Goal: Transaction & Acquisition: Purchase product/service

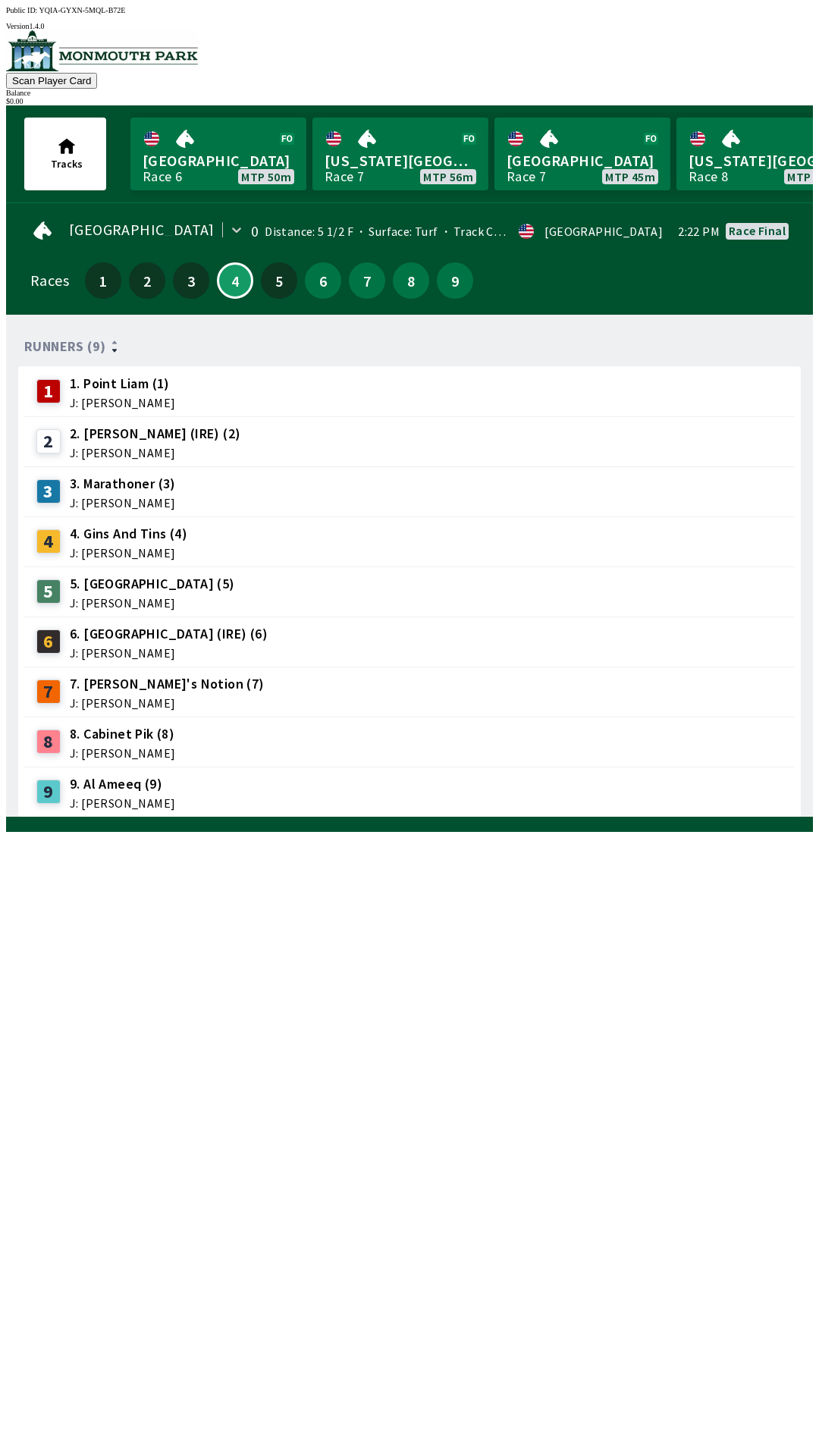
scroll to position [0, 819]
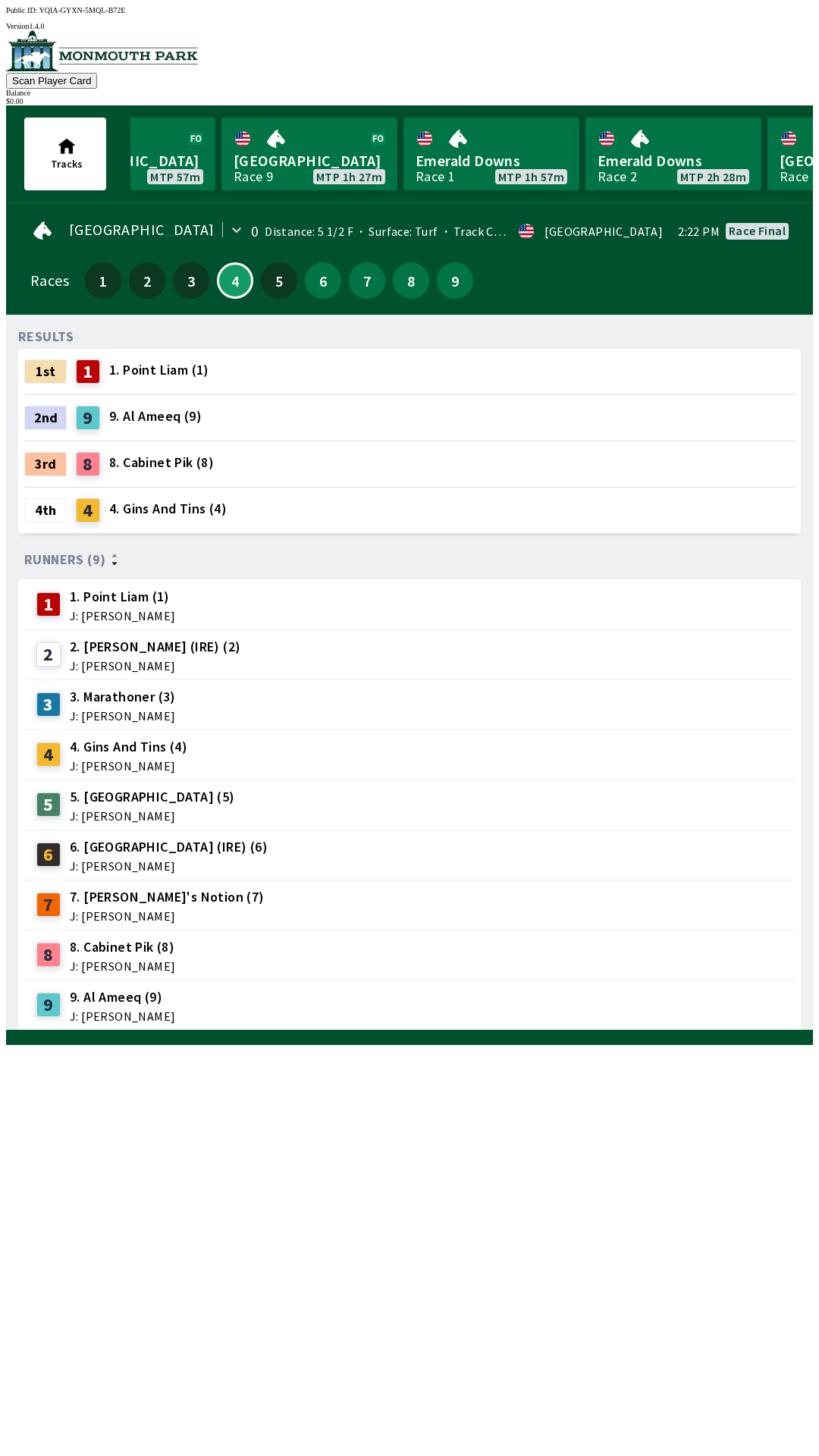
click at [282, 289] on div "5" at bounding box center [279, 281] width 37 height 37
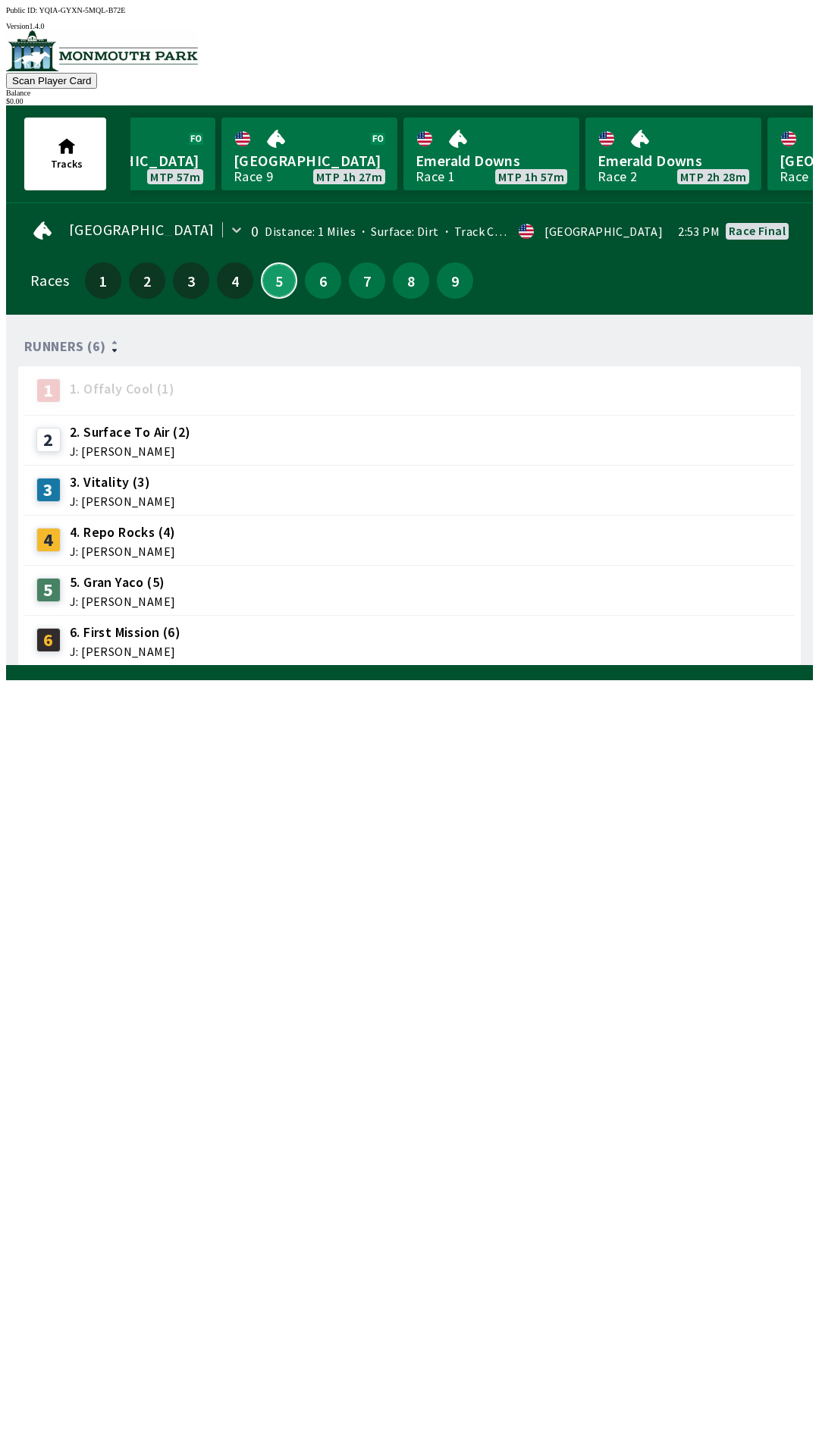
click at [275, 284] on button "5" at bounding box center [279, 281] width 37 height 37
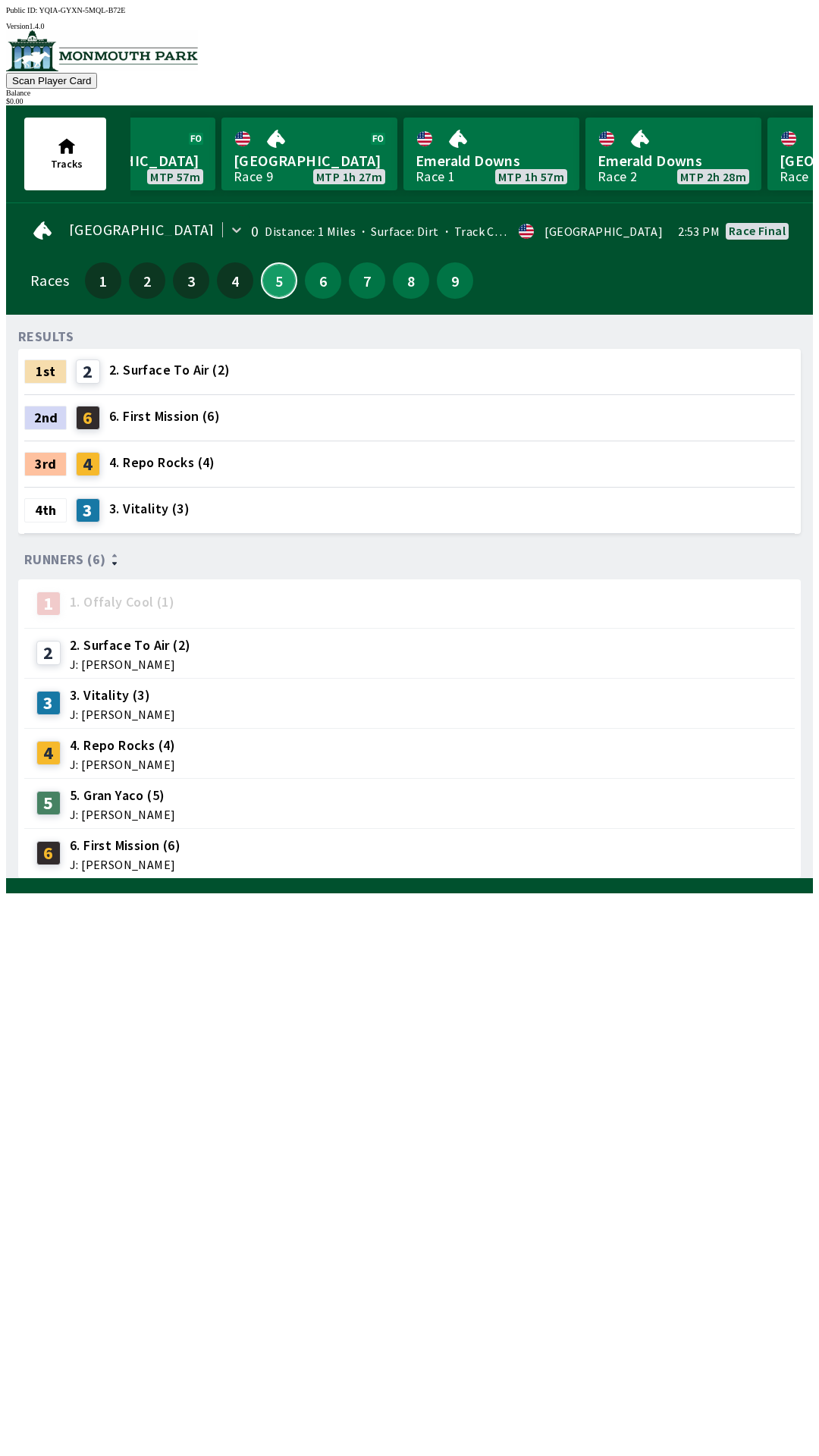
click at [272, 270] on button "5" at bounding box center [279, 281] width 37 height 37
click at [321, 284] on button "6" at bounding box center [323, 281] width 37 height 37
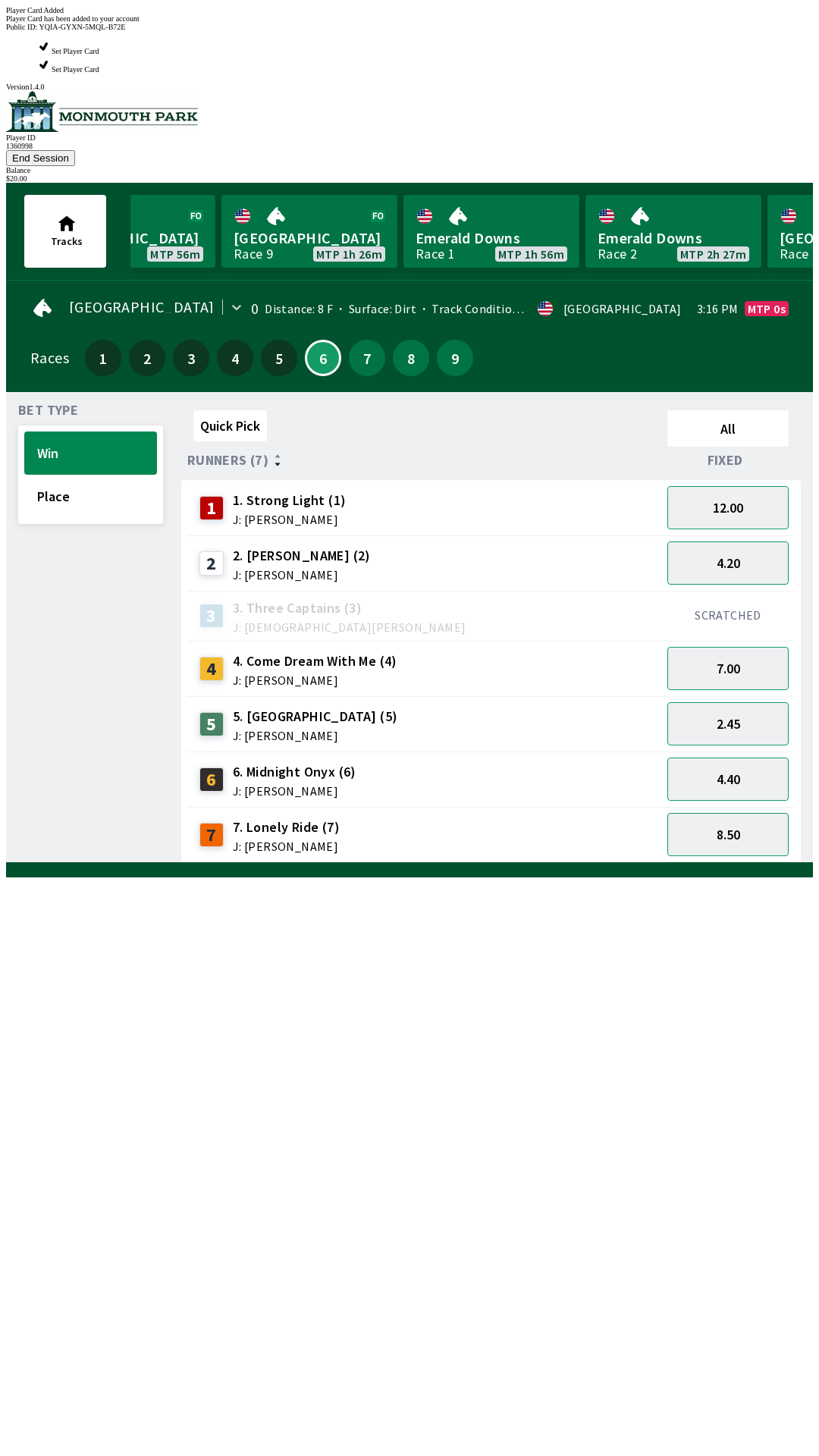
click at [623, 863] on div "Quick Pick All Runners (7) Fixed 1 1. Strong Light (1) J: [PERSON_NAME] 12.00 2…" at bounding box center [497, 634] width 632 height 459
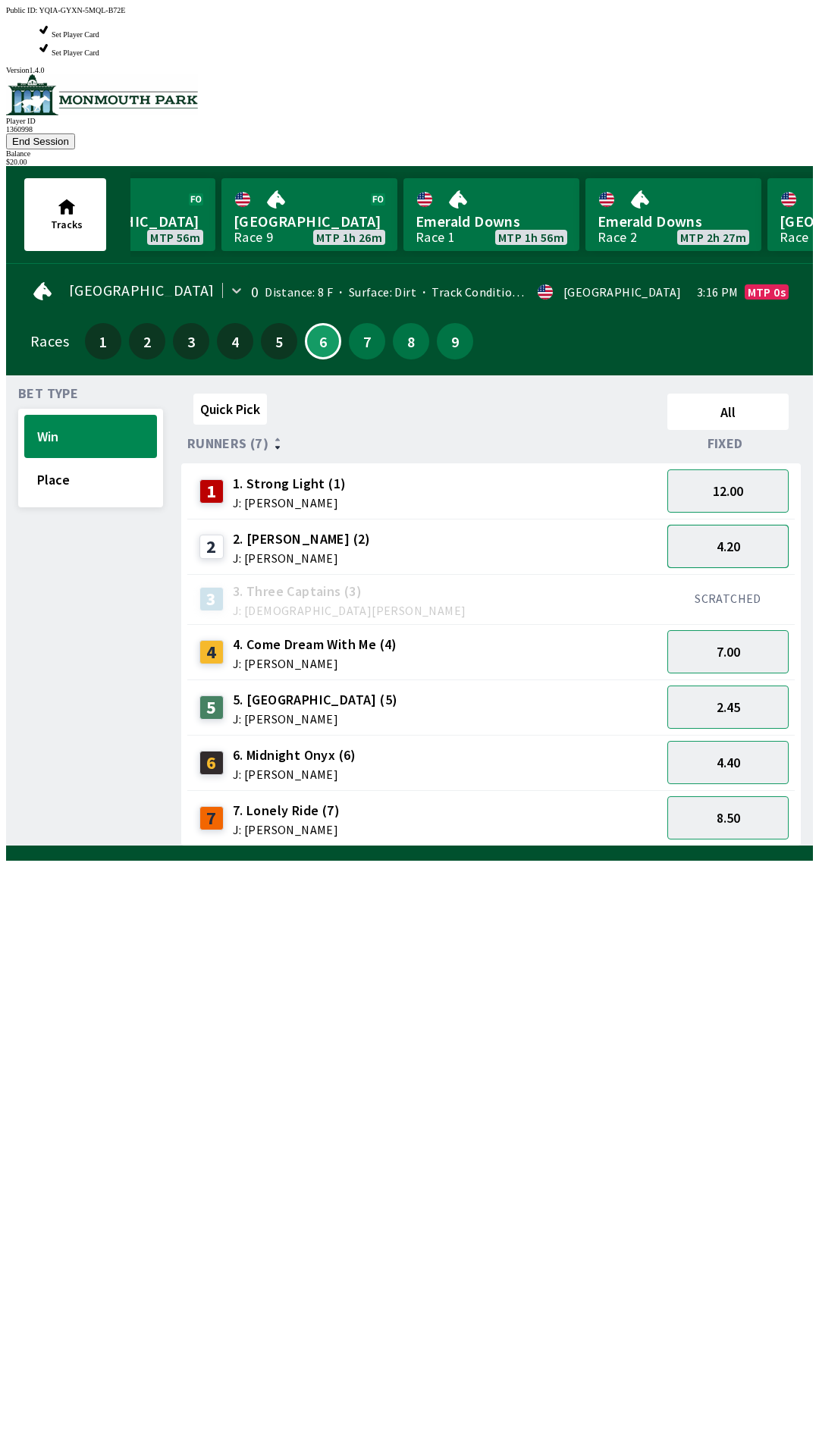
click at [732, 525] on button "4.20" at bounding box center [728, 546] width 122 height 44
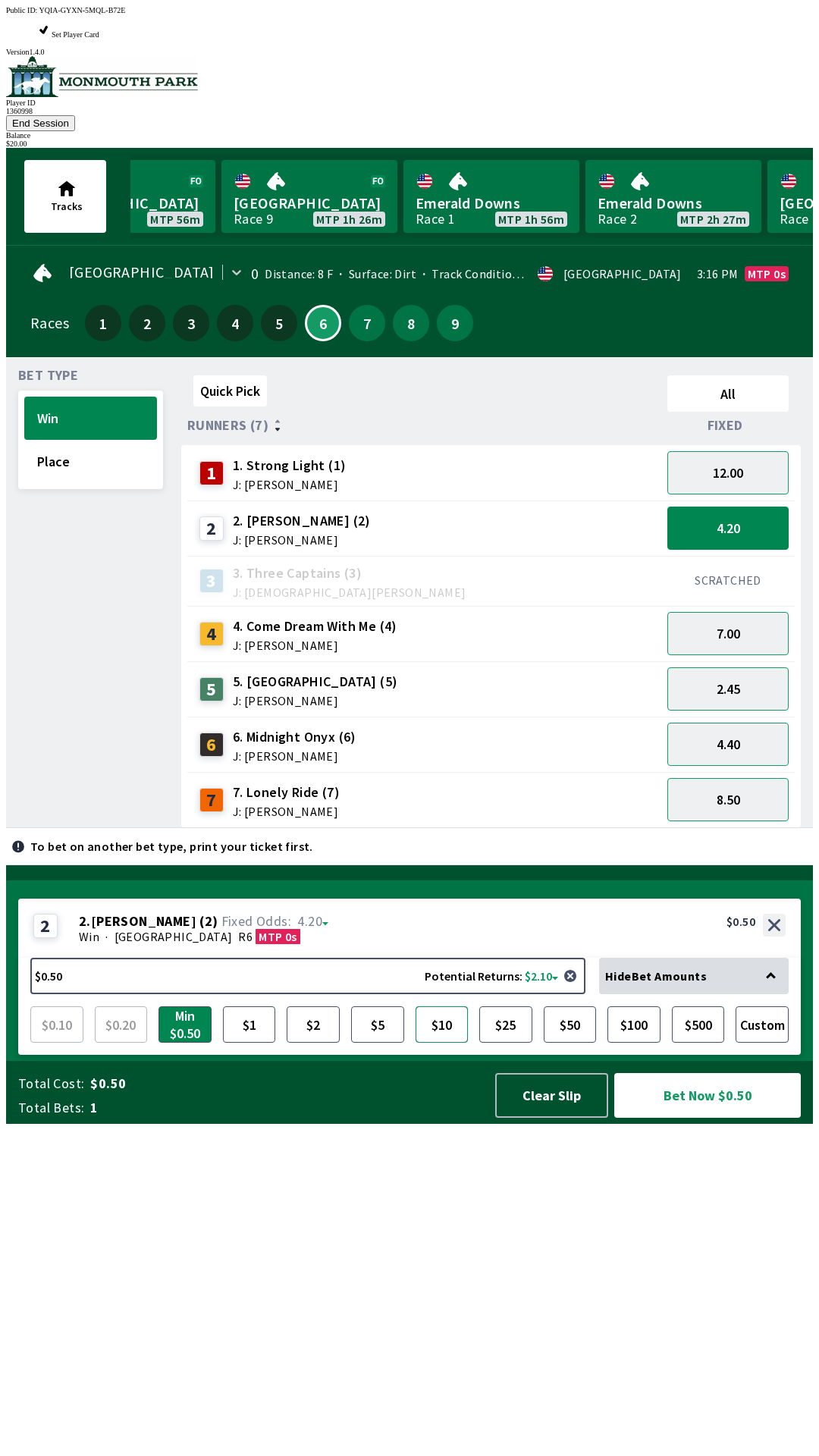
click at [440, 1043] on button "$10" at bounding box center [442, 1025] width 53 height 37
click at [710, 1118] on button "Bet Now $10.00" at bounding box center [707, 1096] width 187 height 45
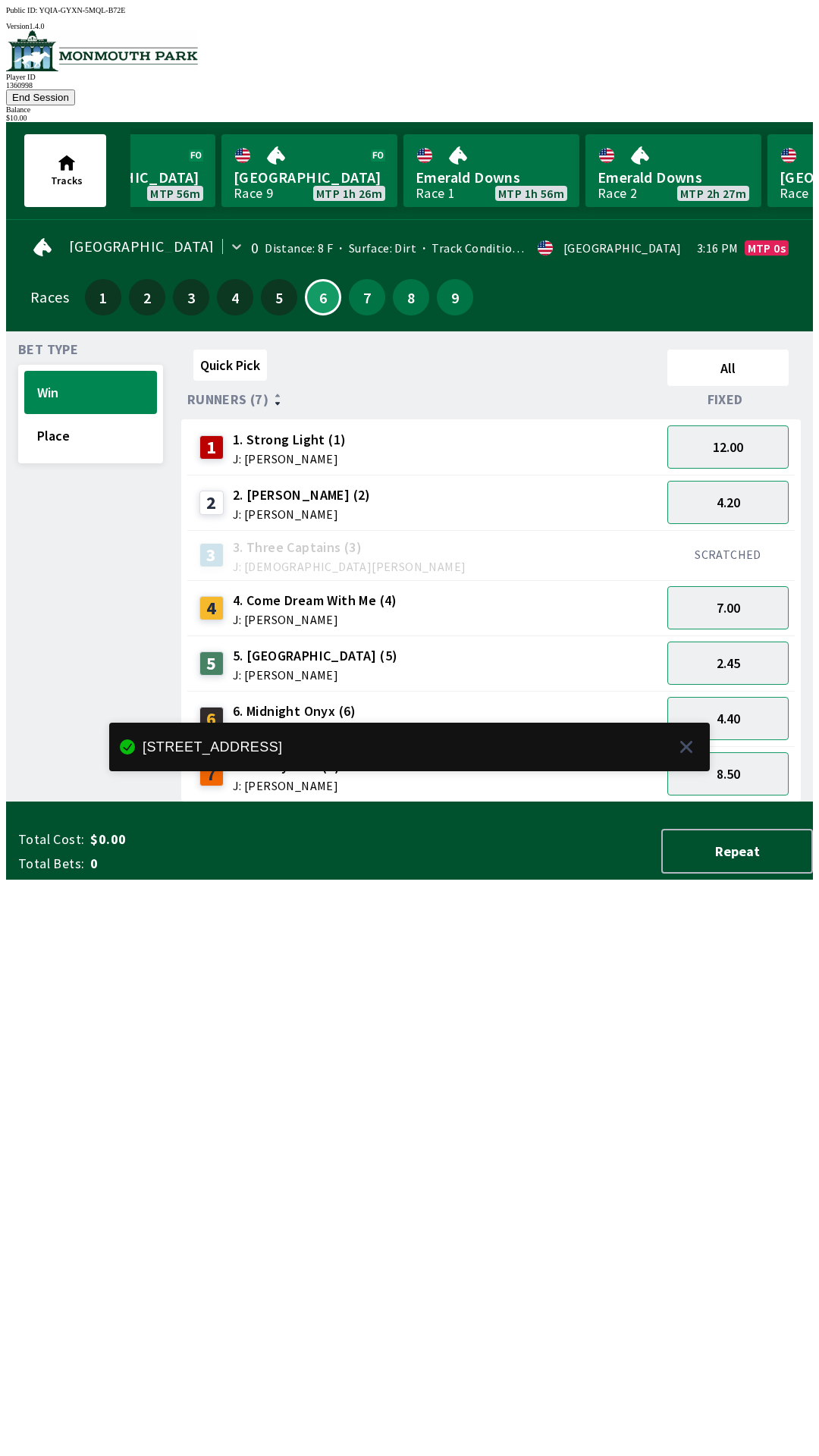
click at [58, 436] on div "Win Place" at bounding box center [90, 414] width 145 height 99
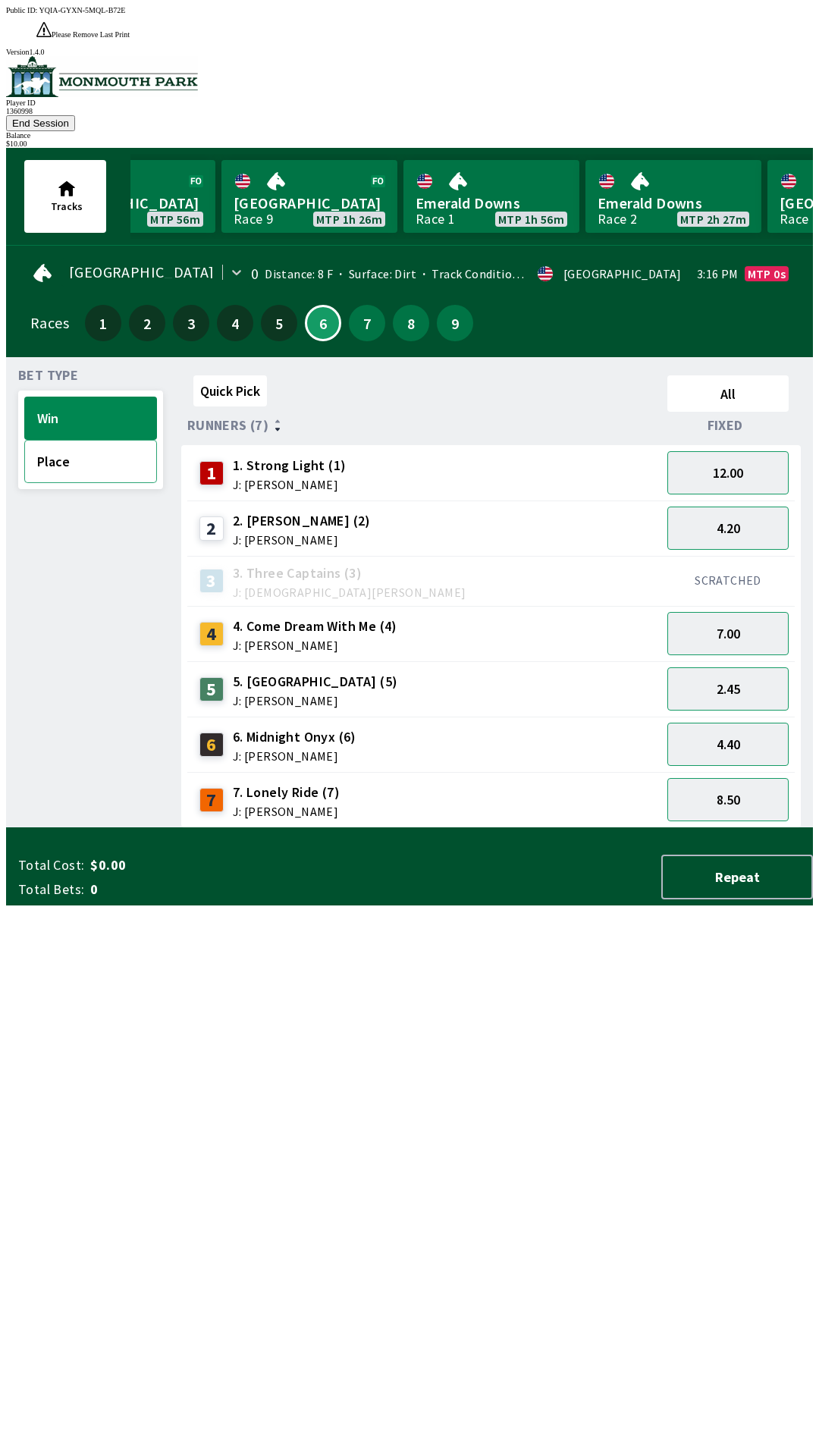
click at [43, 440] on button "Place" at bounding box center [91, 461] width 133 height 44
click at [747, 507] on button "2.05" at bounding box center [728, 528] width 122 height 44
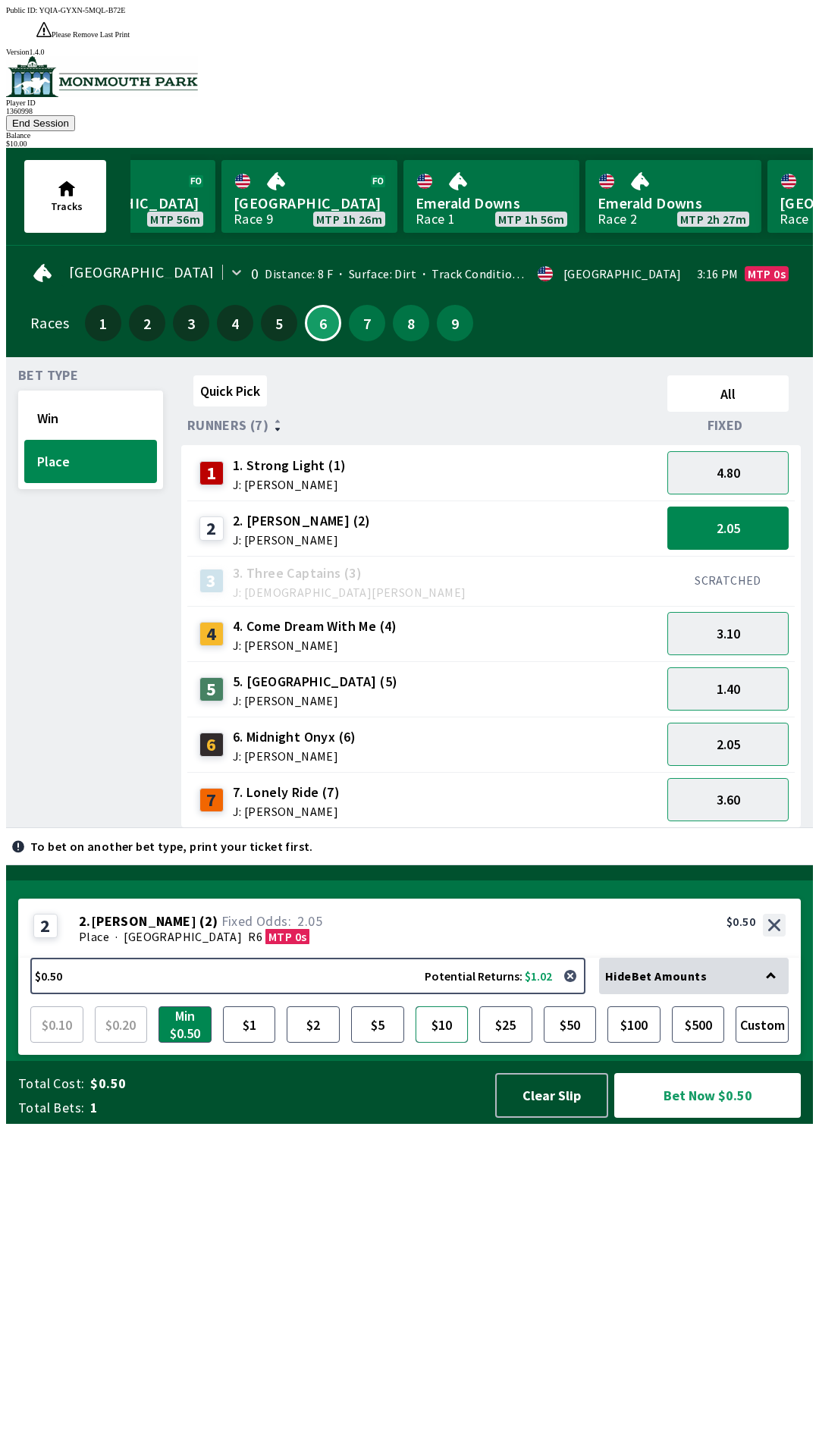
click at [444, 1043] on button "$10" at bounding box center [442, 1025] width 53 height 37
click at [717, 1118] on button "Bet Now $10.00" at bounding box center [707, 1096] width 187 height 45
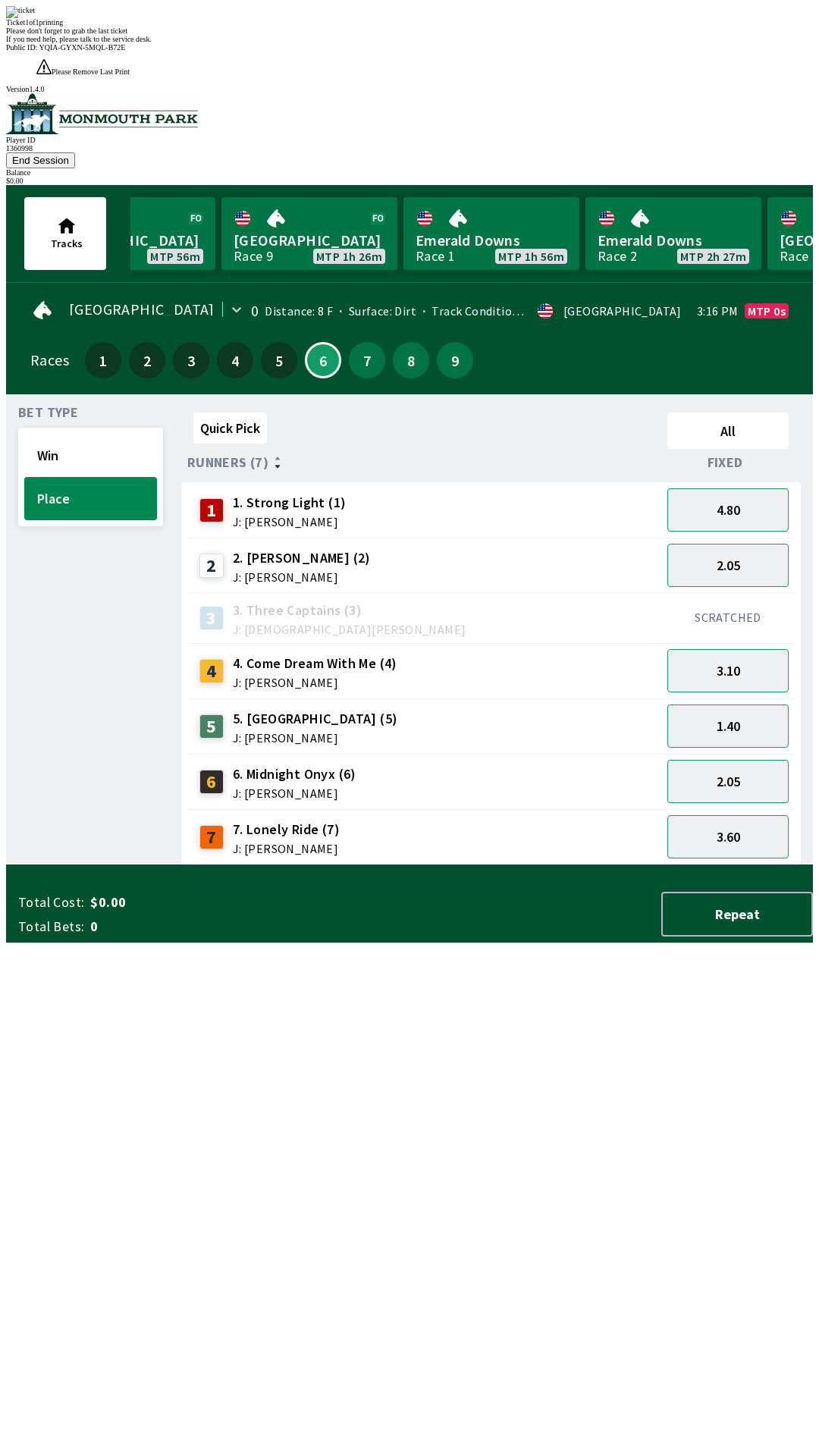
click at [460, 547] on div "2 2. [PERSON_NAME] (2) J: [PERSON_NAME]" at bounding box center [424, 566] width 462 height 38
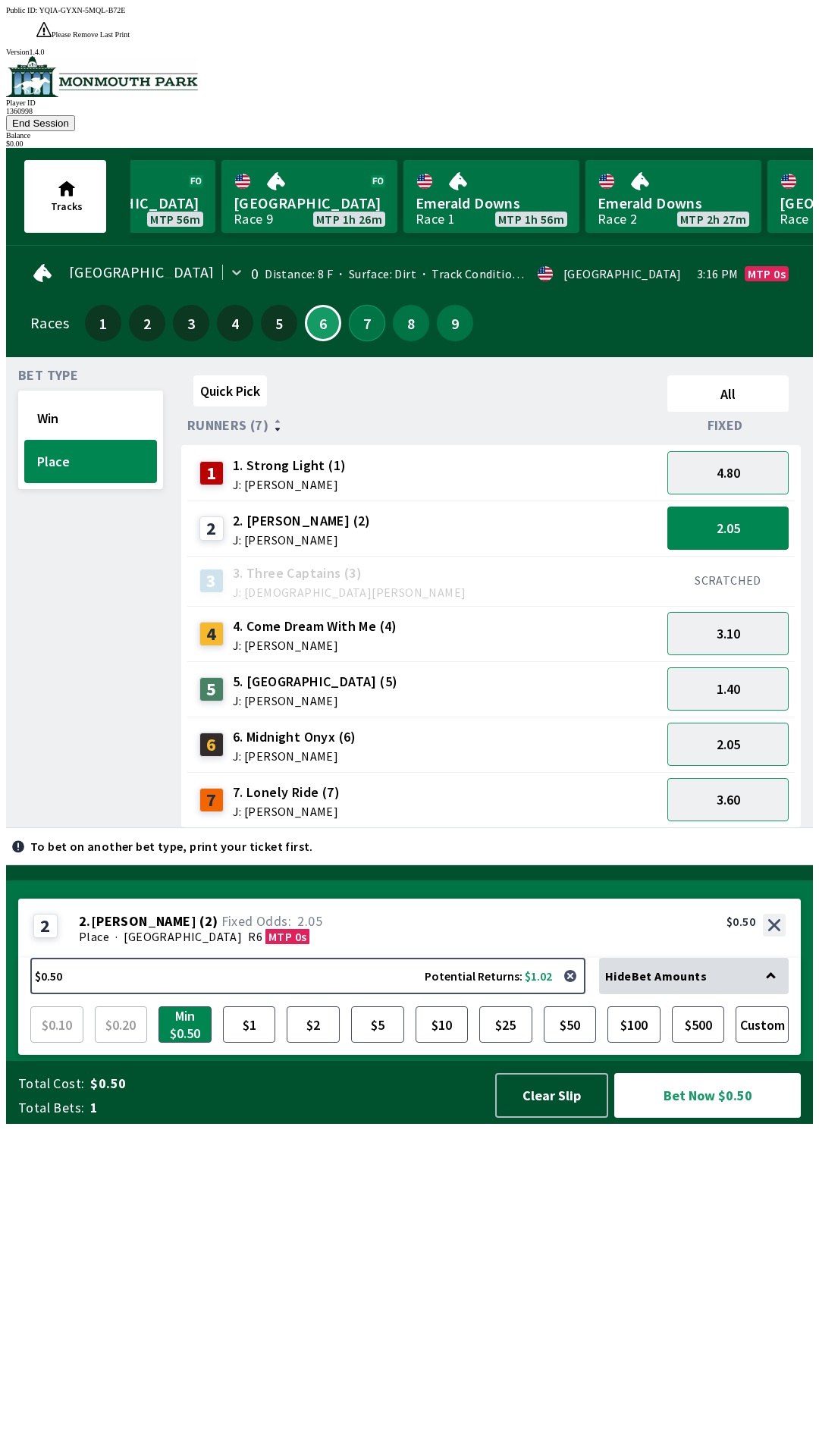
click at [353, 305] on button "7" at bounding box center [367, 323] width 37 height 37
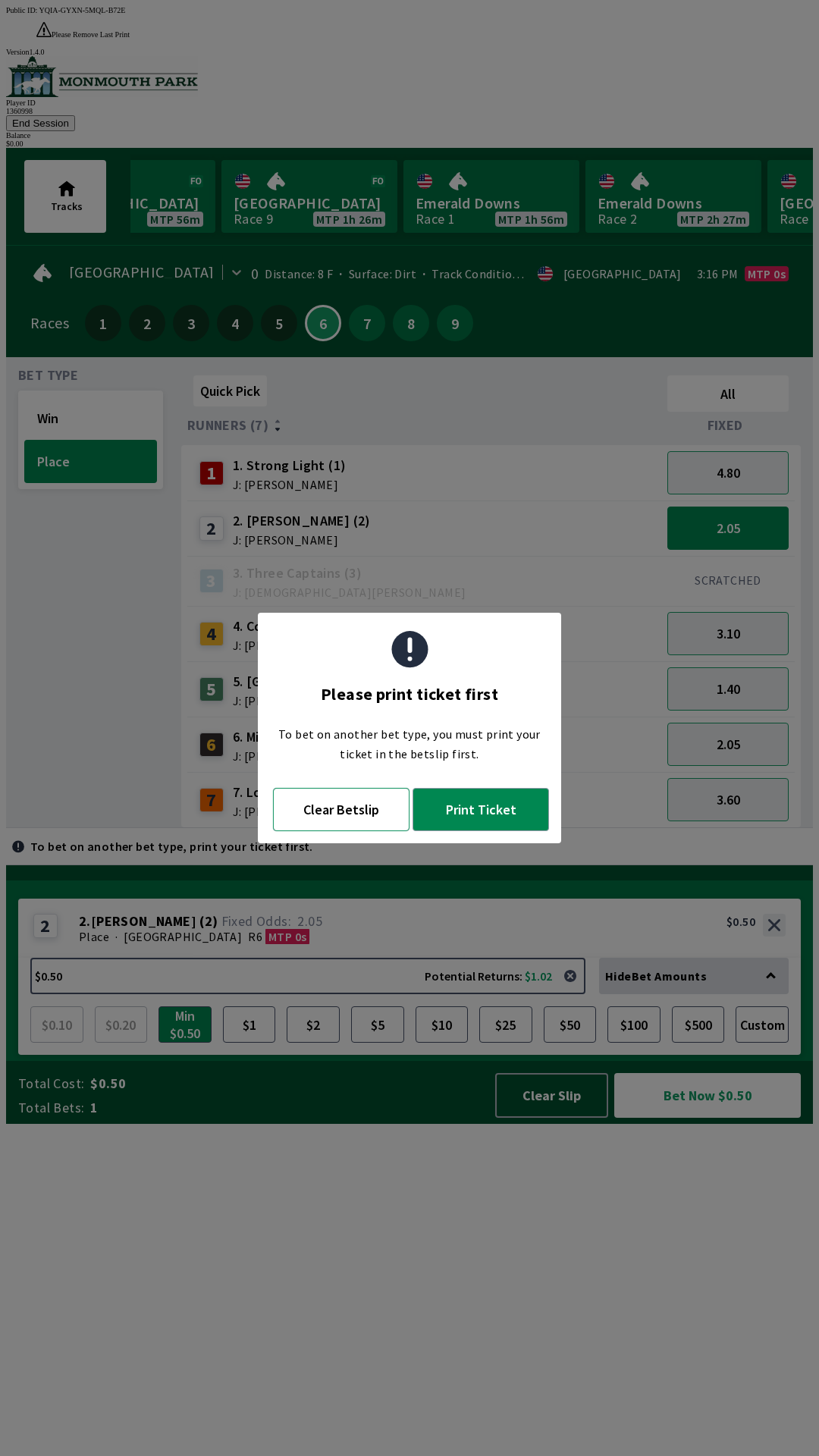
click at [343, 817] on button "Clear Betslip" at bounding box center [341, 810] width 137 height 44
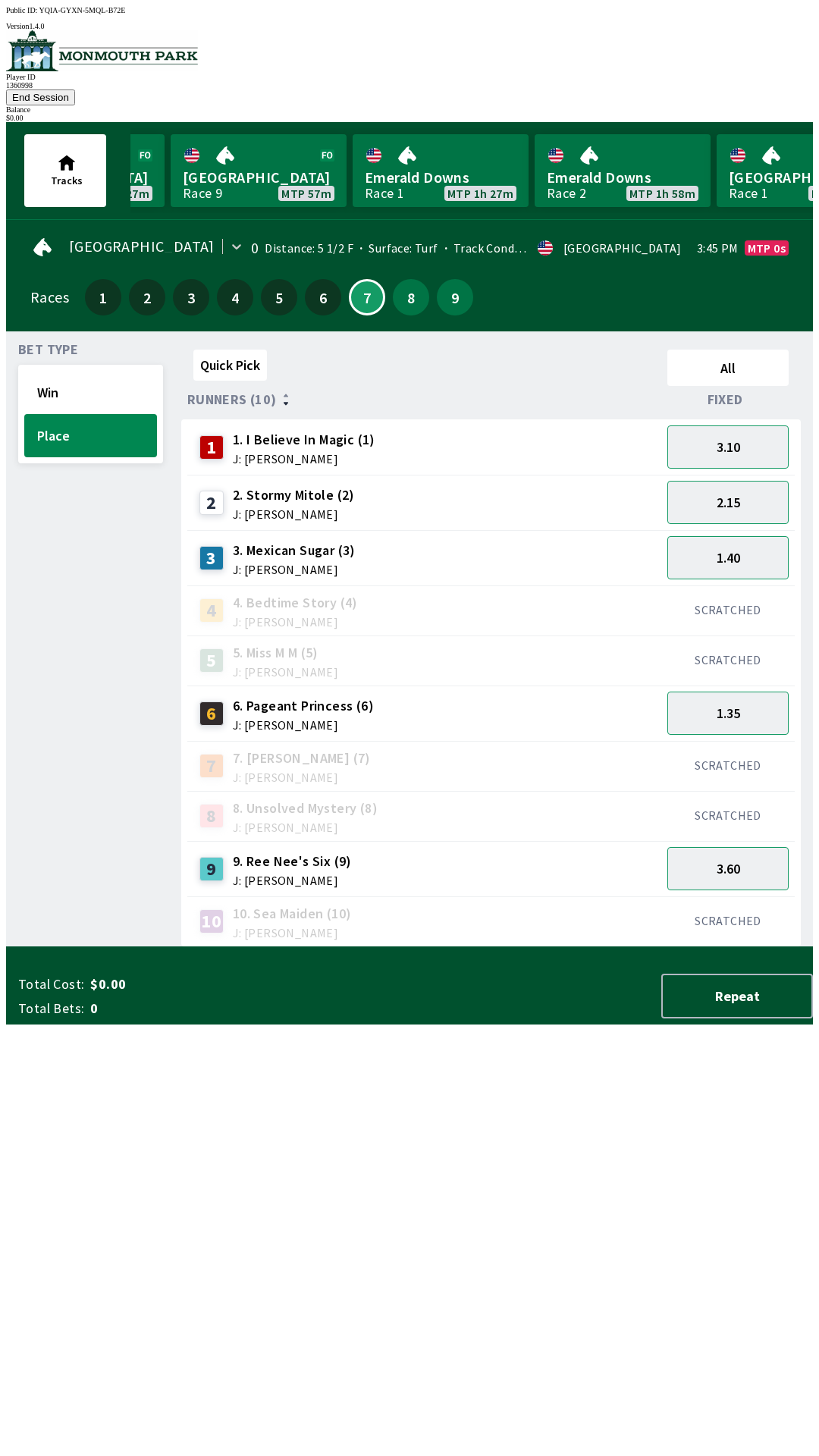
scroll to position [0, 658]
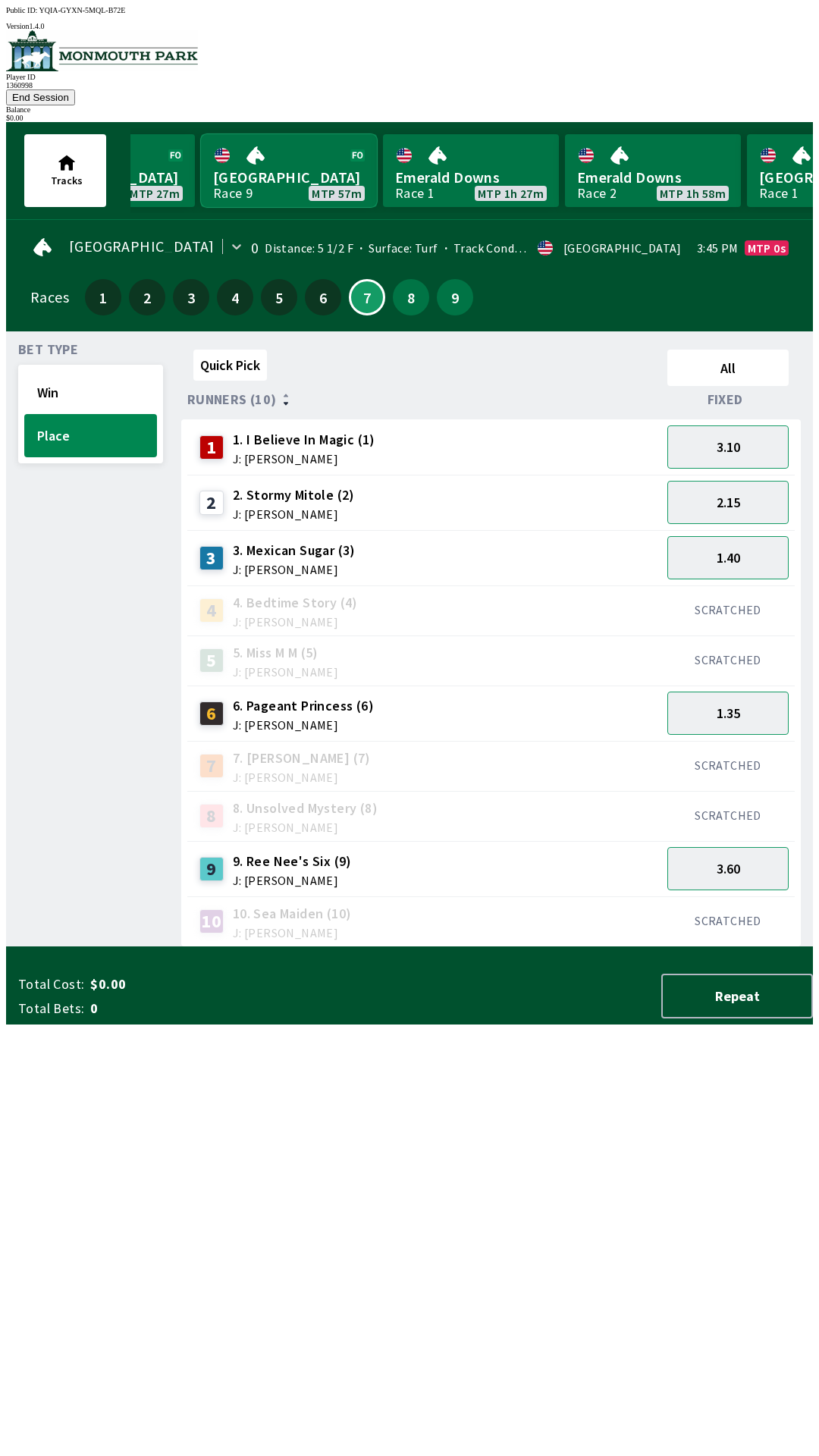
click at [294, 164] on link "[GEOGRAPHIC_DATA] Race 9 MTP 57m" at bounding box center [289, 171] width 176 height 73
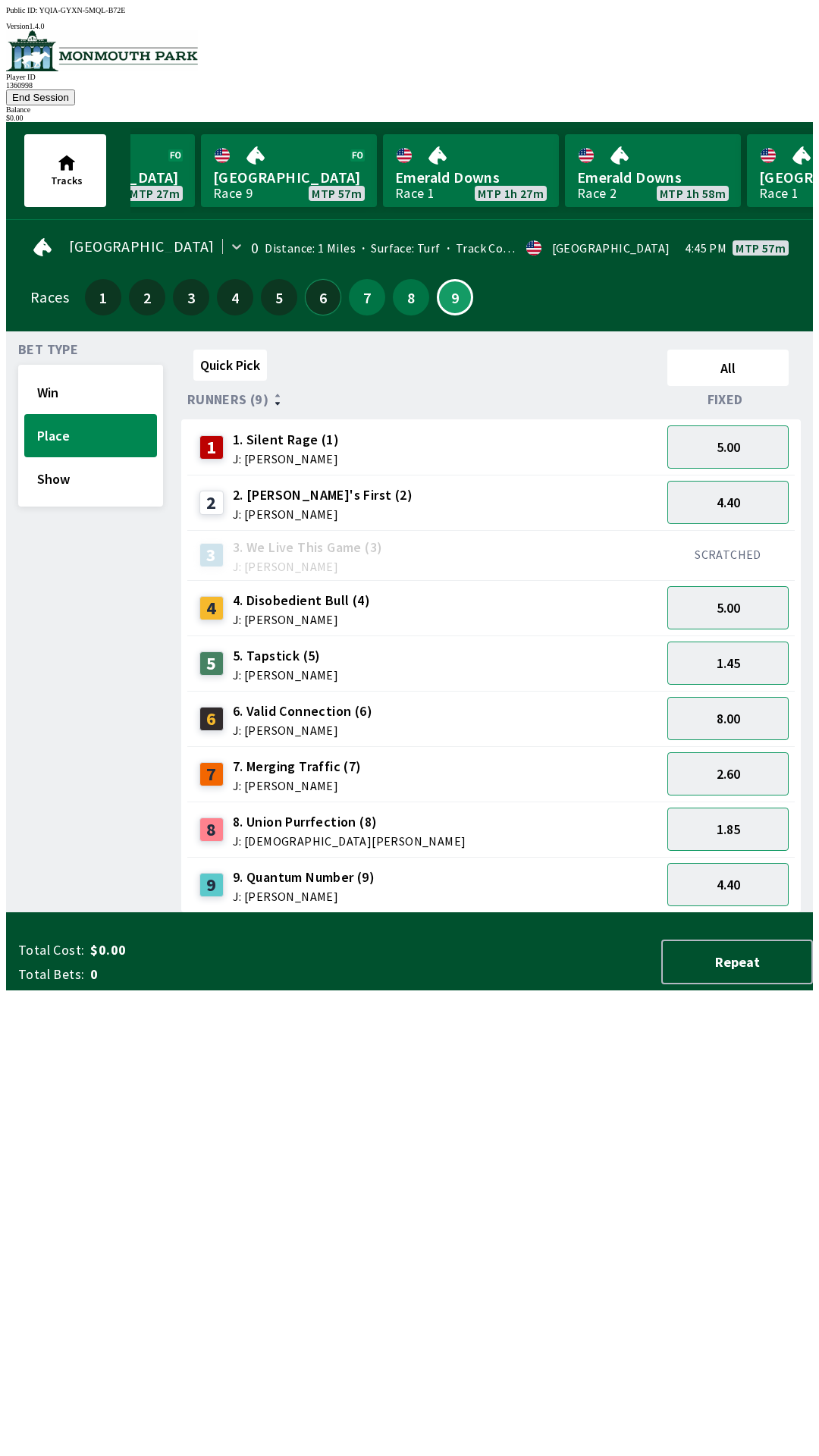
click at [314, 279] on button "6" at bounding box center [323, 297] width 37 height 37
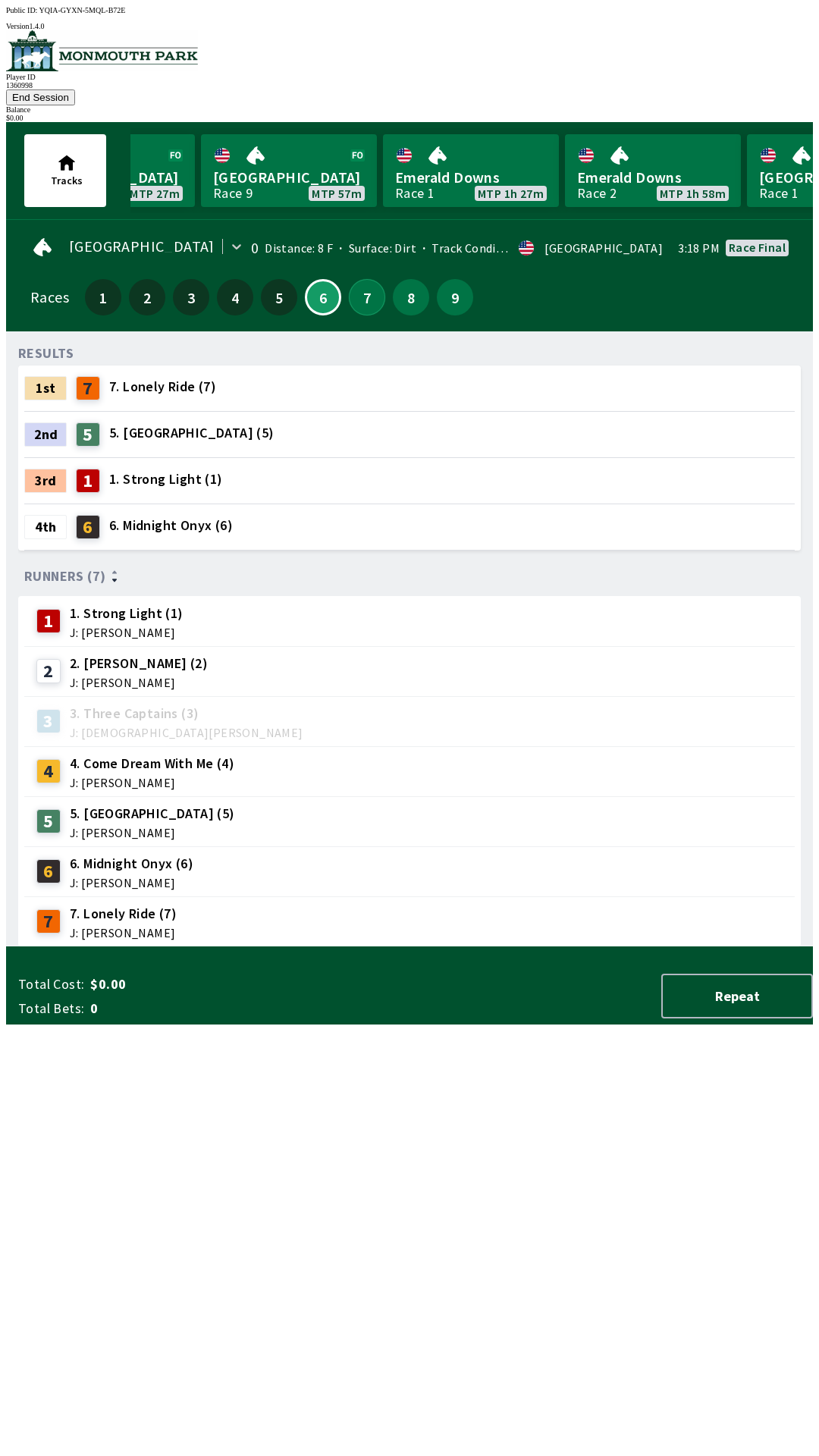
click at [359, 281] on button "7" at bounding box center [367, 297] width 37 height 37
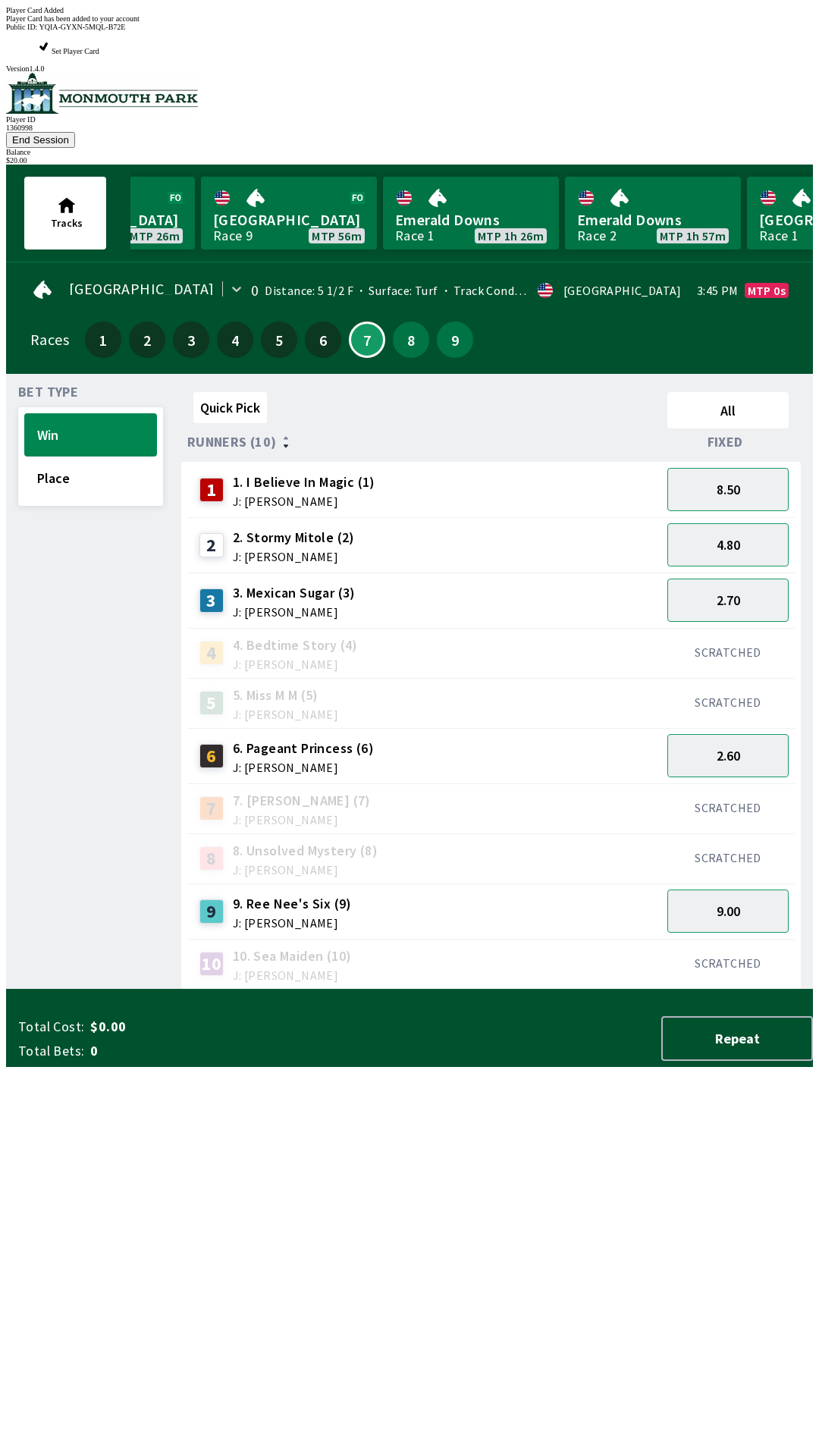
click at [399, 990] on div "Quick Pick All Runners (10) Fixed 1 1. I Believe In Magic (1) J: [PERSON_NAME] …" at bounding box center [497, 688] width 632 height 604
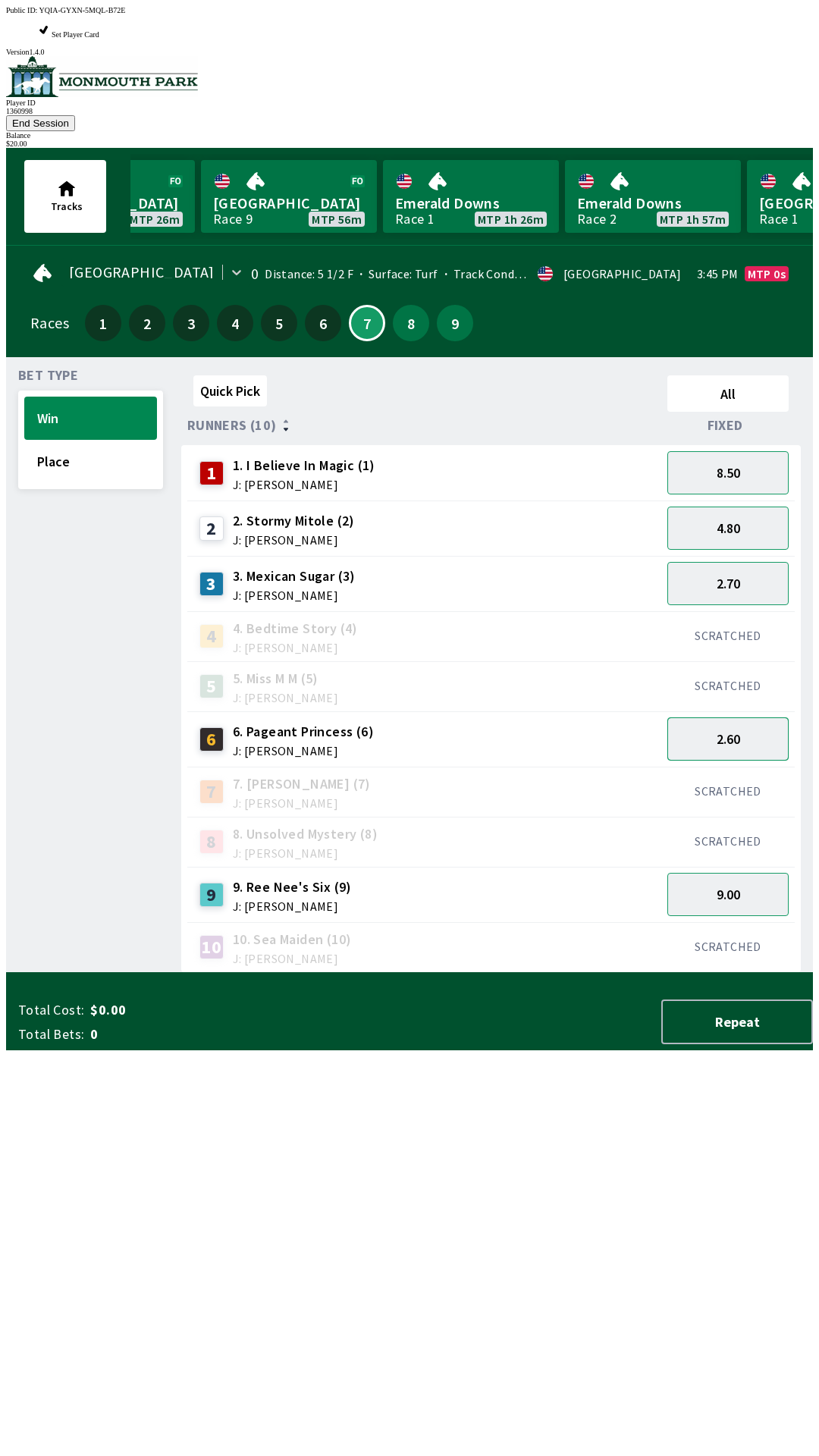
click at [739, 717] on button "2.60" at bounding box center [728, 739] width 122 height 44
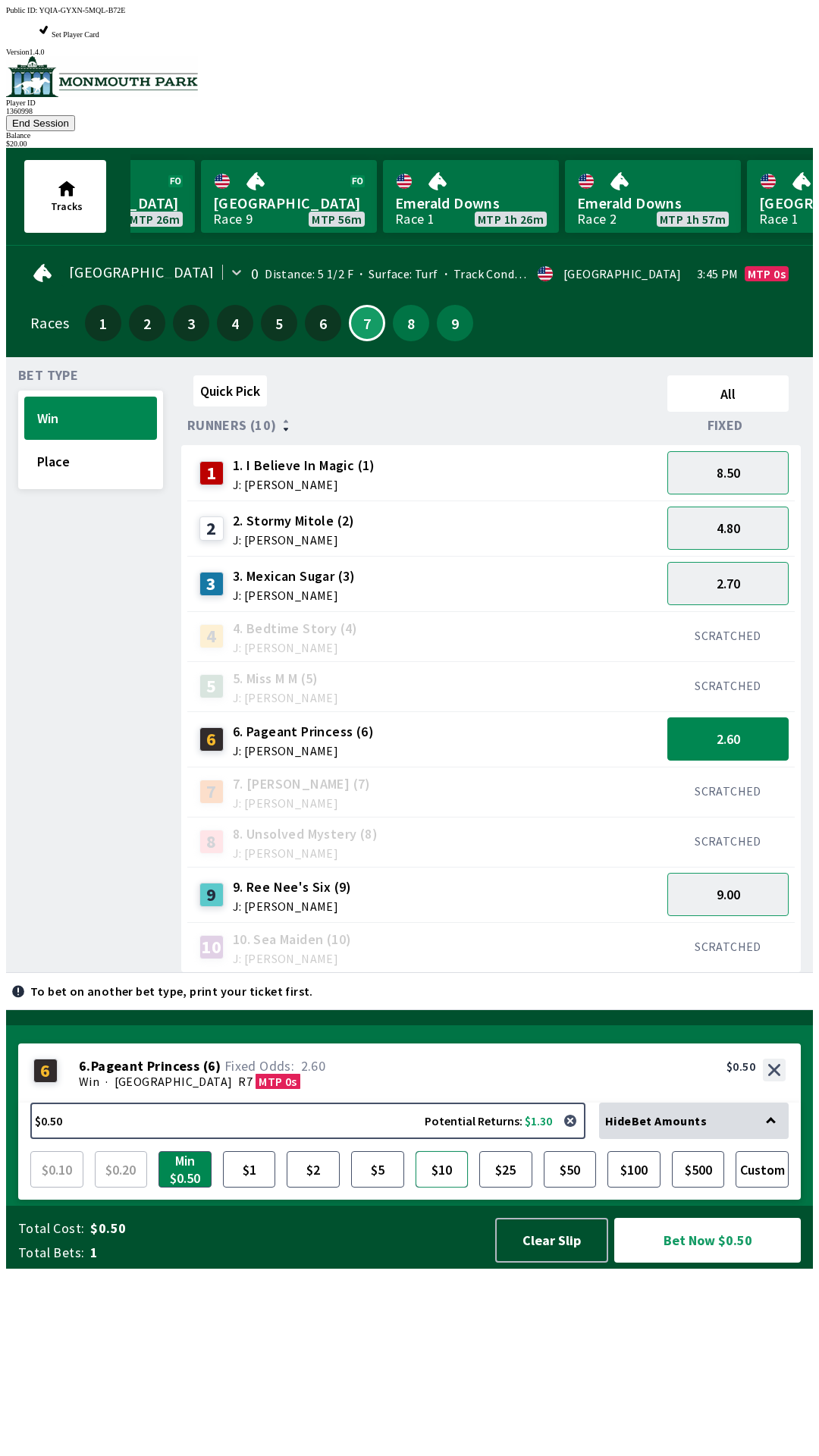
click at [442, 1188] on button "$10" at bounding box center [442, 1170] width 53 height 37
click at [687, 1263] on button "Bet Now $10.00" at bounding box center [707, 1240] width 187 height 45
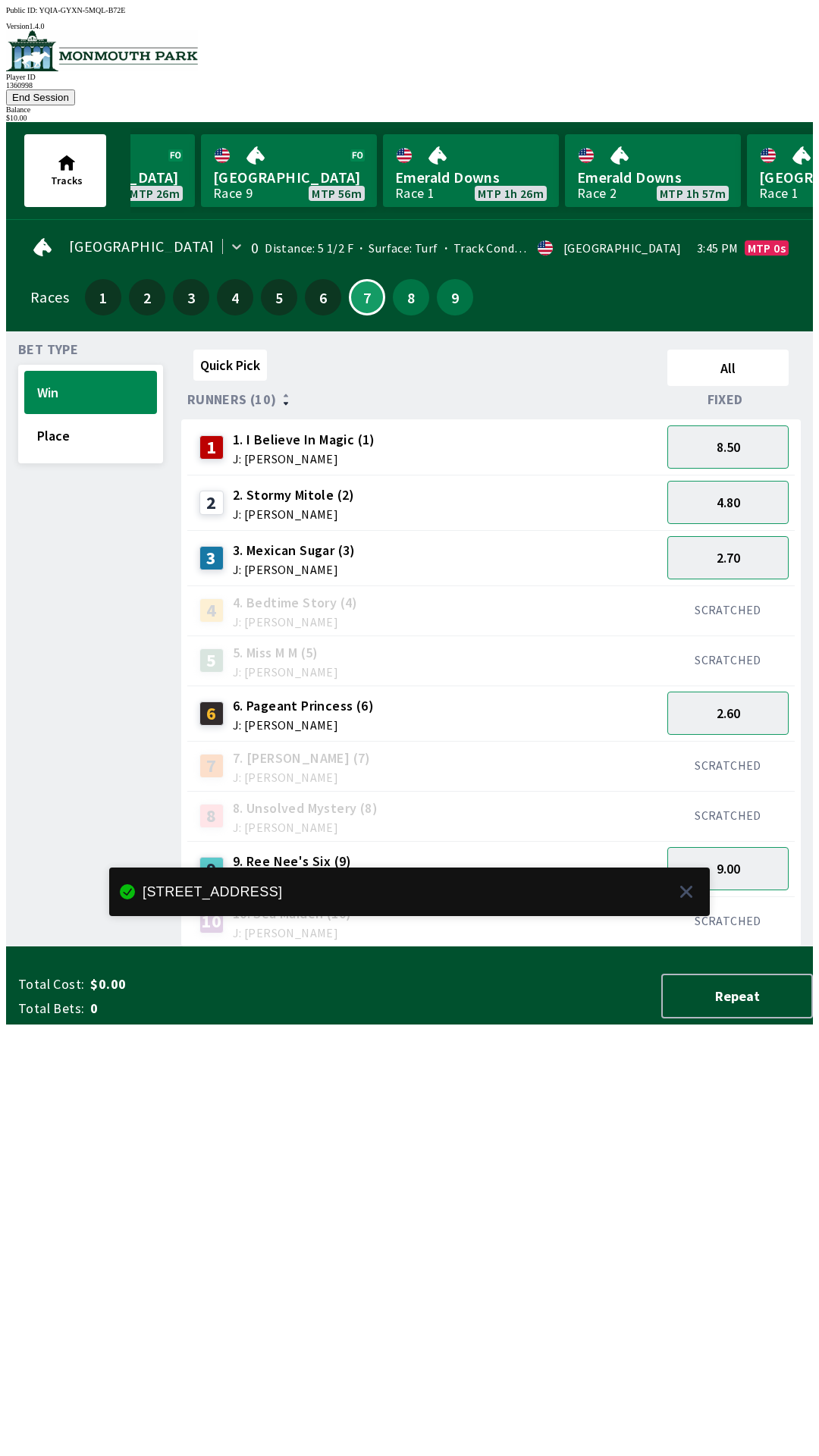
click at [63, 511] on div "Bet Type Win Place" at bounding box center [90, 645] width 145 height 604
click at [63, 414] on button "Place" at bounding box center [91, 436] width 133 height 44
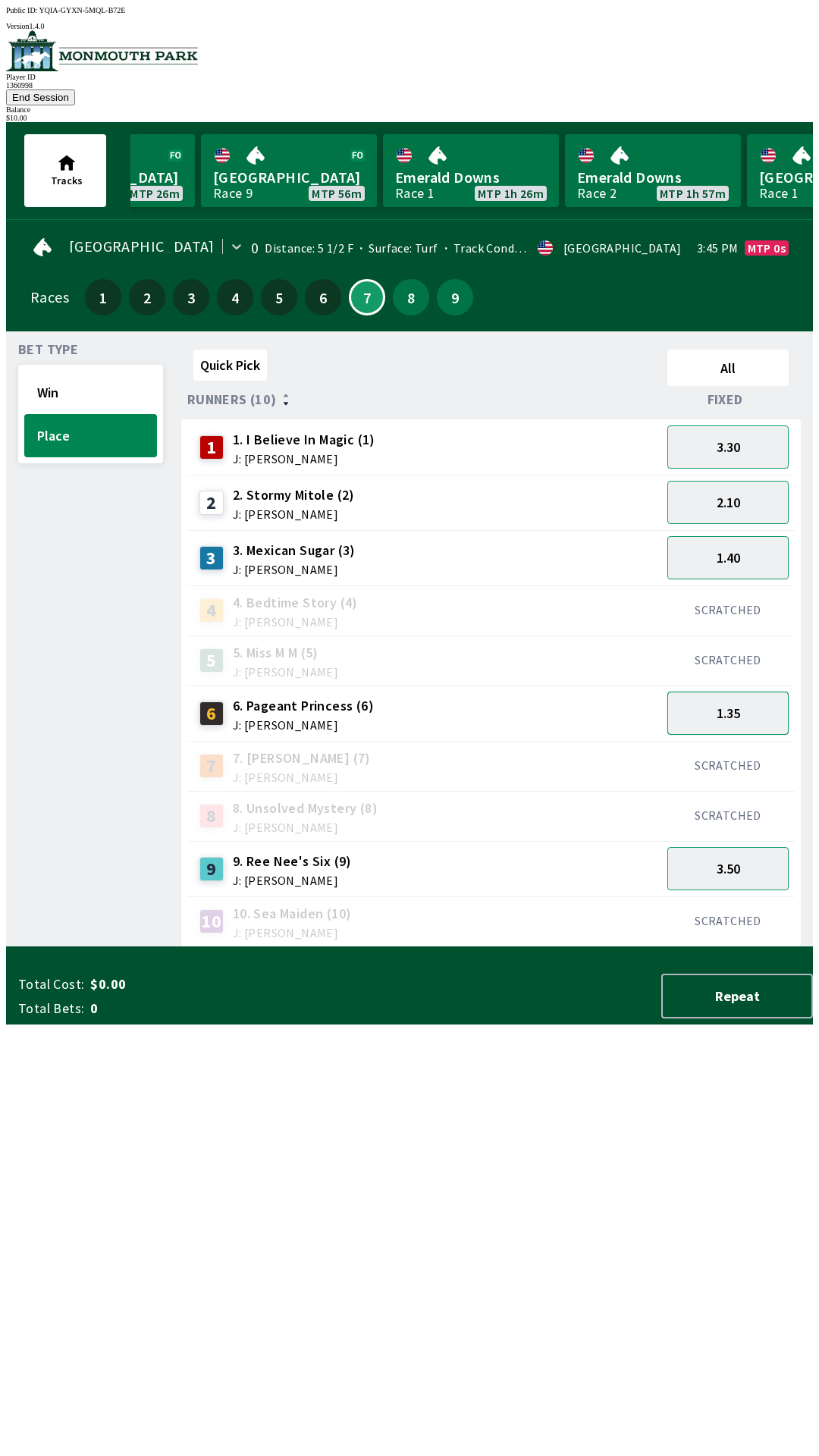
click at [733, 695] on button "1.35" at bounding box center [728, 713] width 122 height 44
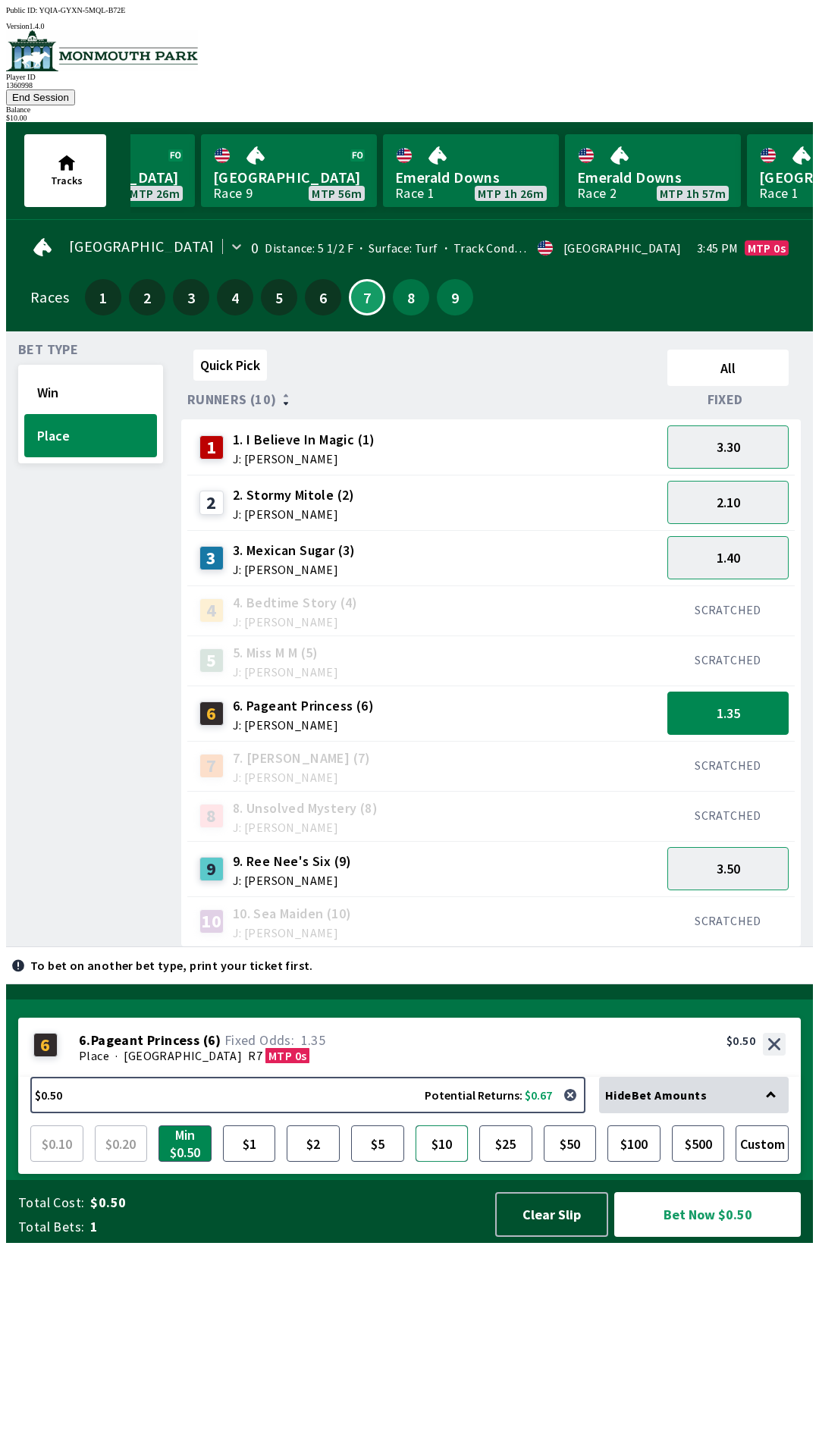
click at [446, 1162] on button "$10" at bounding box center [442, 1144] width 53 height 37
click at [707, 1237] on button "Bet Now $10.00" at bounding box center [707, 1214] width 187 height 45
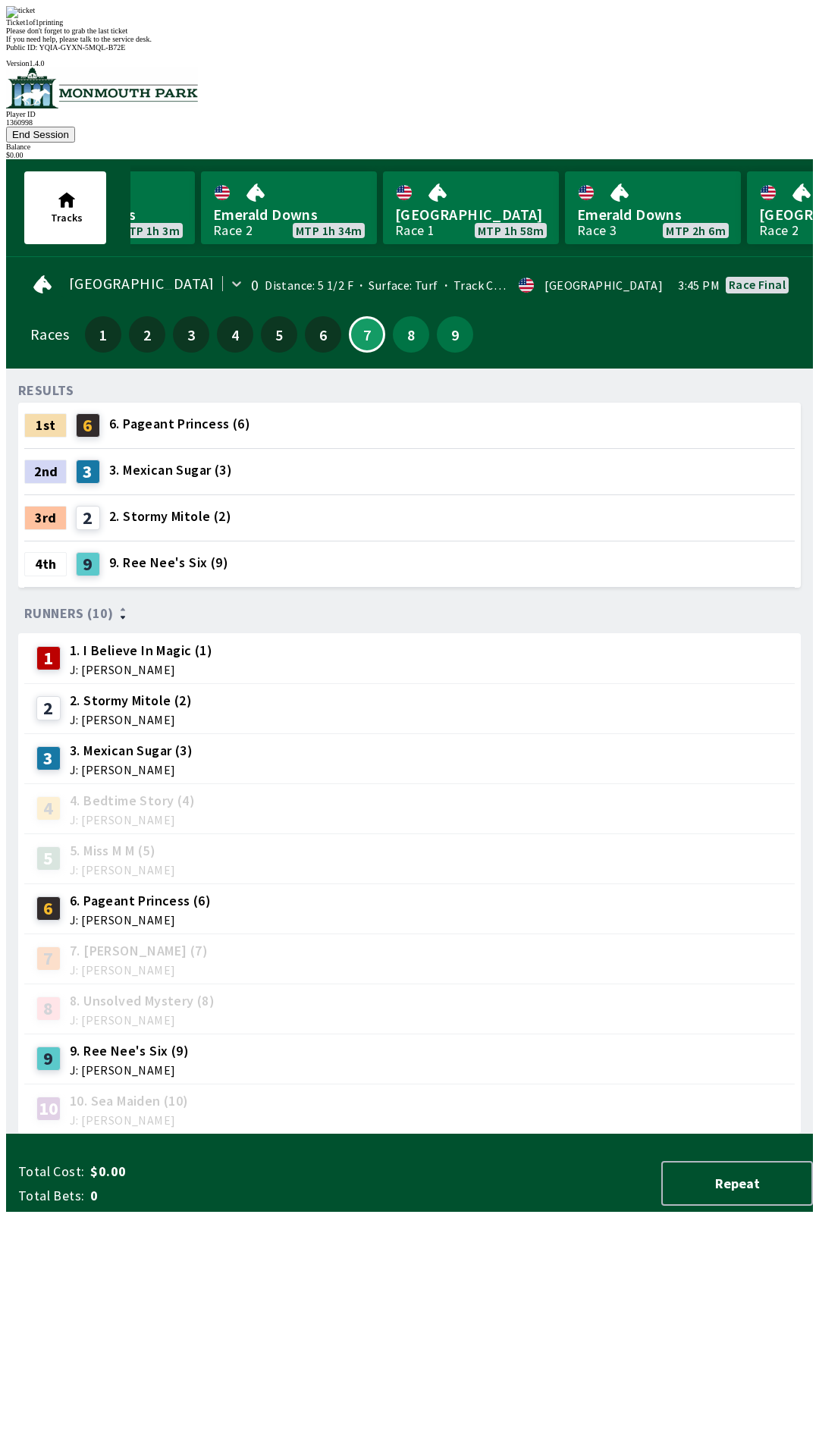
click at [578, 1135] on div "RESULTS 1st 6 6. Pageant Princess (6) 2nd 3 3. Mexican Sugar (3) 3rd 2 2. Storm…" at bounding box center [416, 758] width 795 height 754
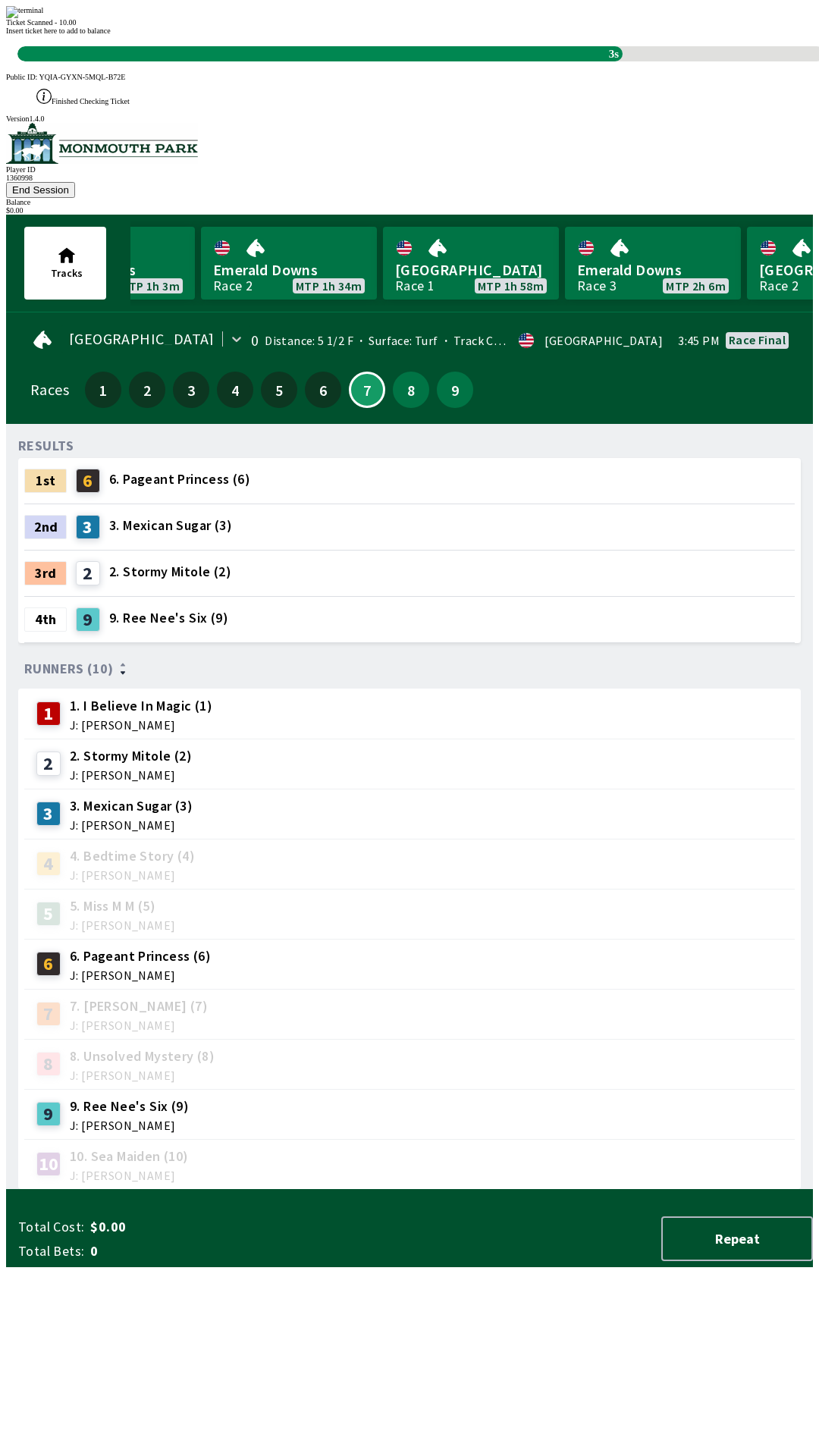
click at [421, 1190] on div "RESULTS 1st 6 6. Pageant Princess (6) 2nd 3 3. Mexican Sugar (3) 3rd 2 2. Storm…" at bounding box center [416, 813] width 795 height 754
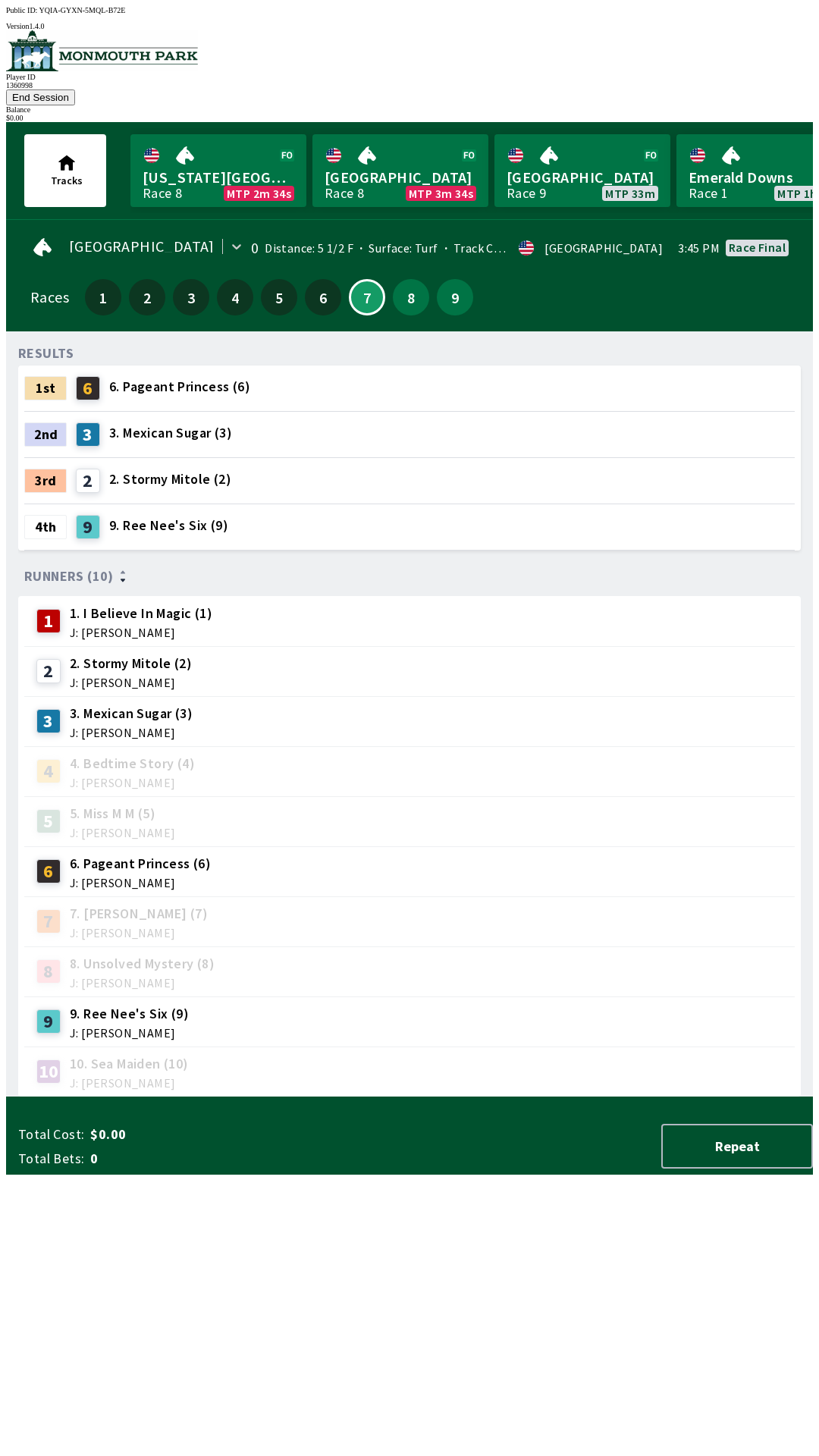
click at [75, 89] on button "End Session" at bounding box center [41, 97] width 69 height 16
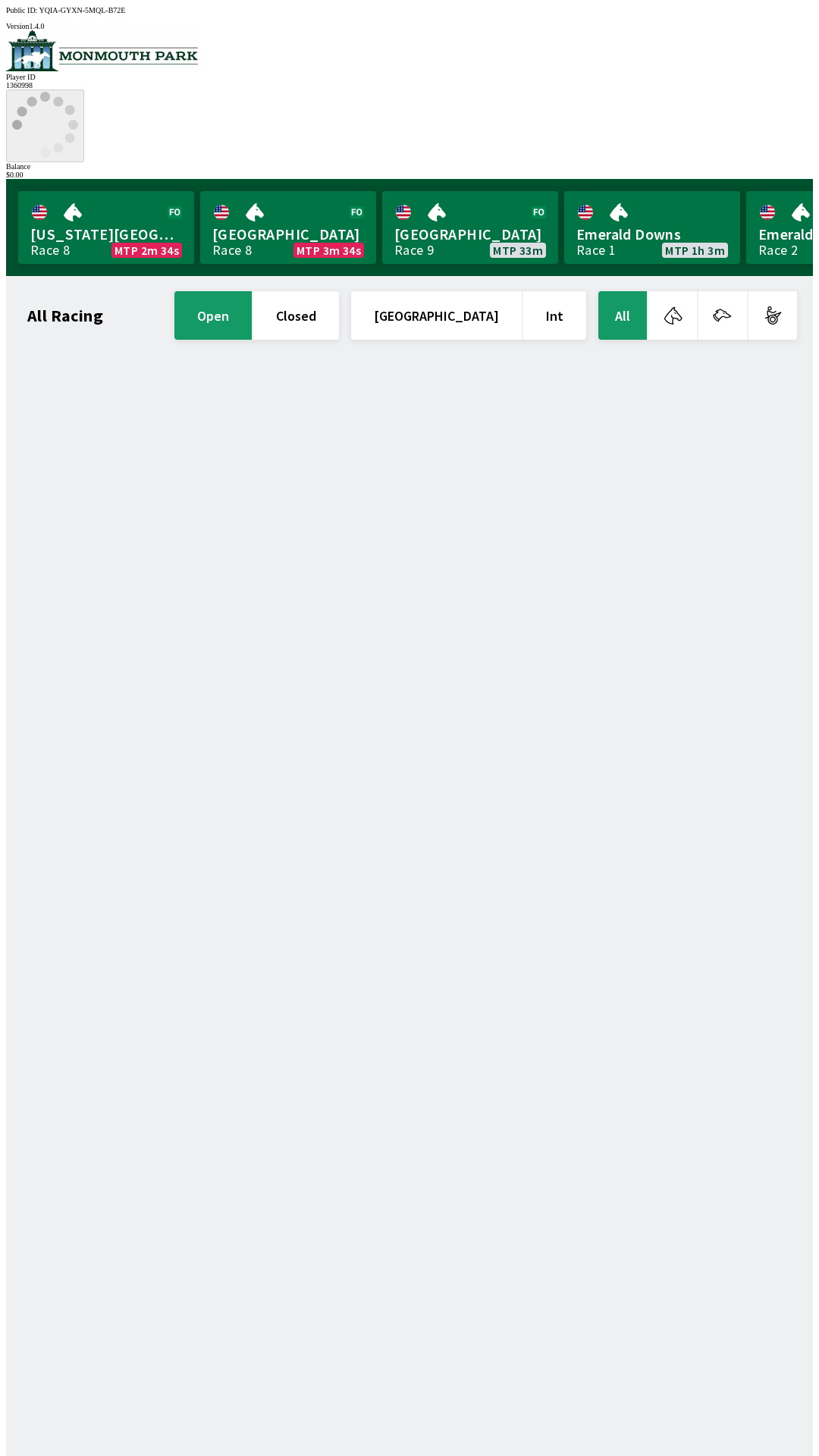
click at [78, 92] on icon at bounding box center [45, 125] width 66 height 66
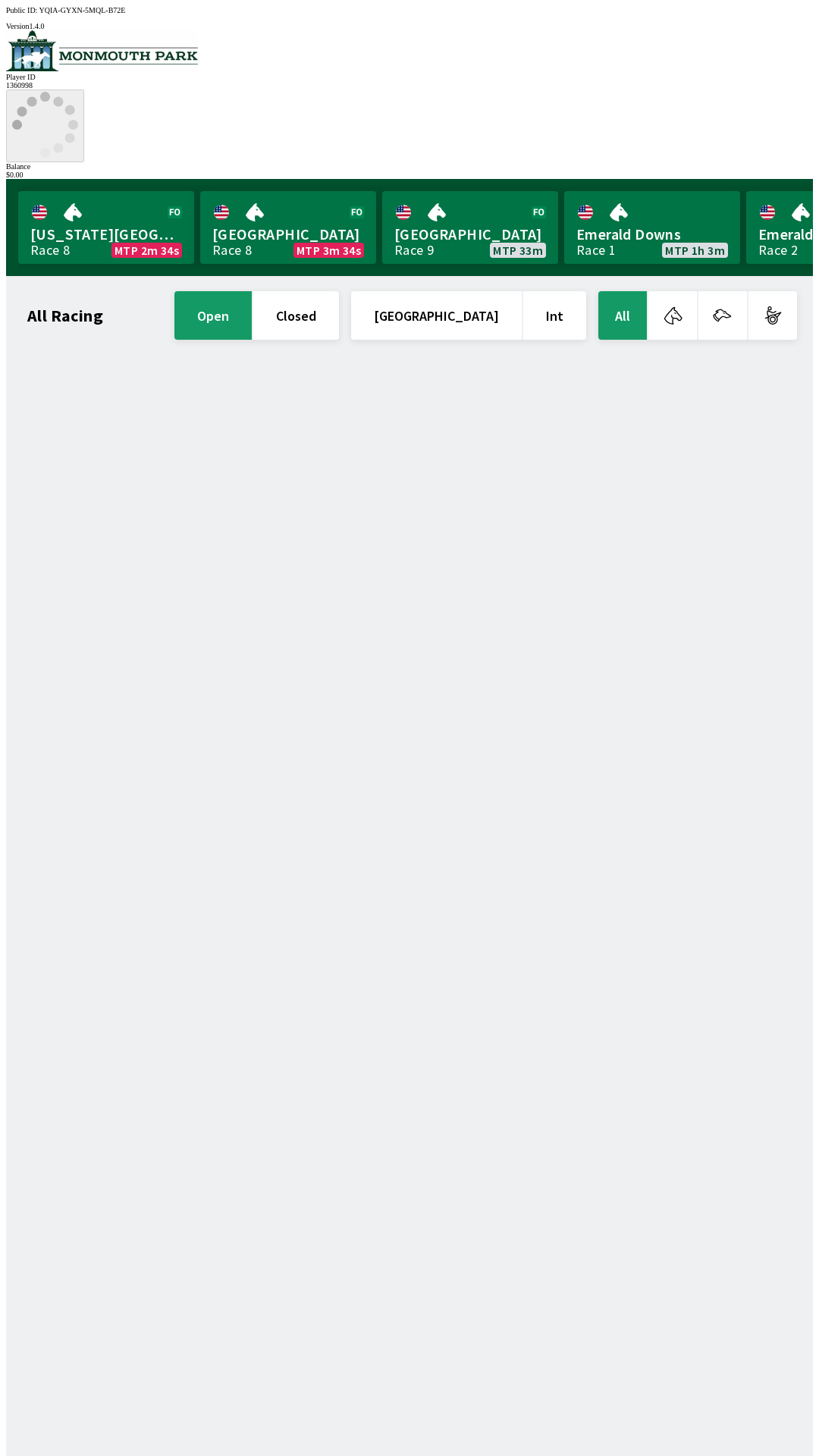
click at [78, 92] on icon at bounding box center [45, 125] width 66 height 66
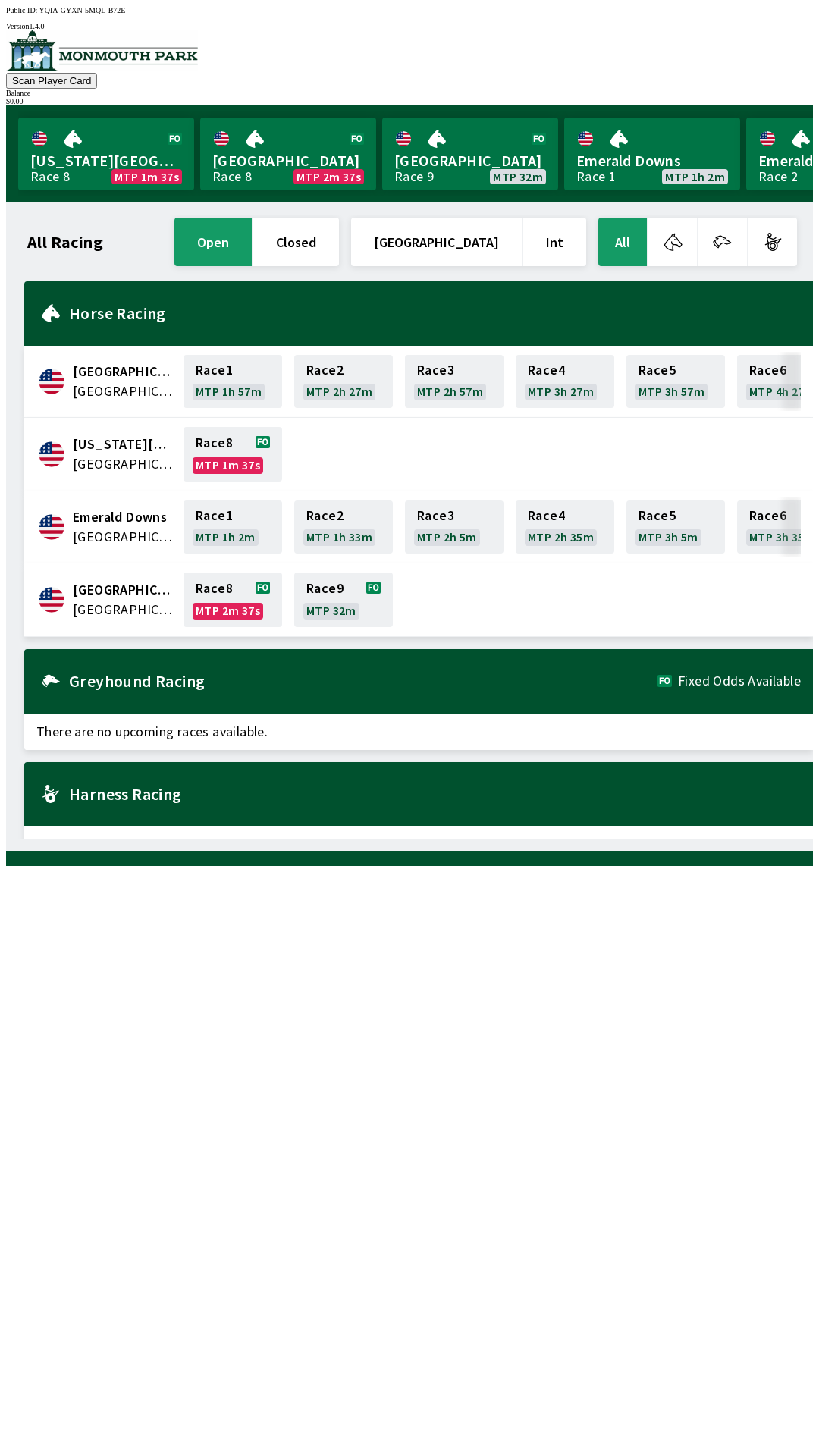
click at [574, 839] on div "All Racing open closed [GEOGRAPHIC_DATA] Int All [GEOGRAPHIC_DATA] [GEOGRAPHIC_…" at bounding box center [416, 527] width 795 height 624
click at [590, 839] on div "All Racing open closed [GEOGRAPHIC_DATA] Int All [GEOGRAPHIC_DATA] [GEOGRAPHIC_…" at bounding box center [416, 527] width 795 height 624
